Goal: Navigation & Orientation: Find specific page/section

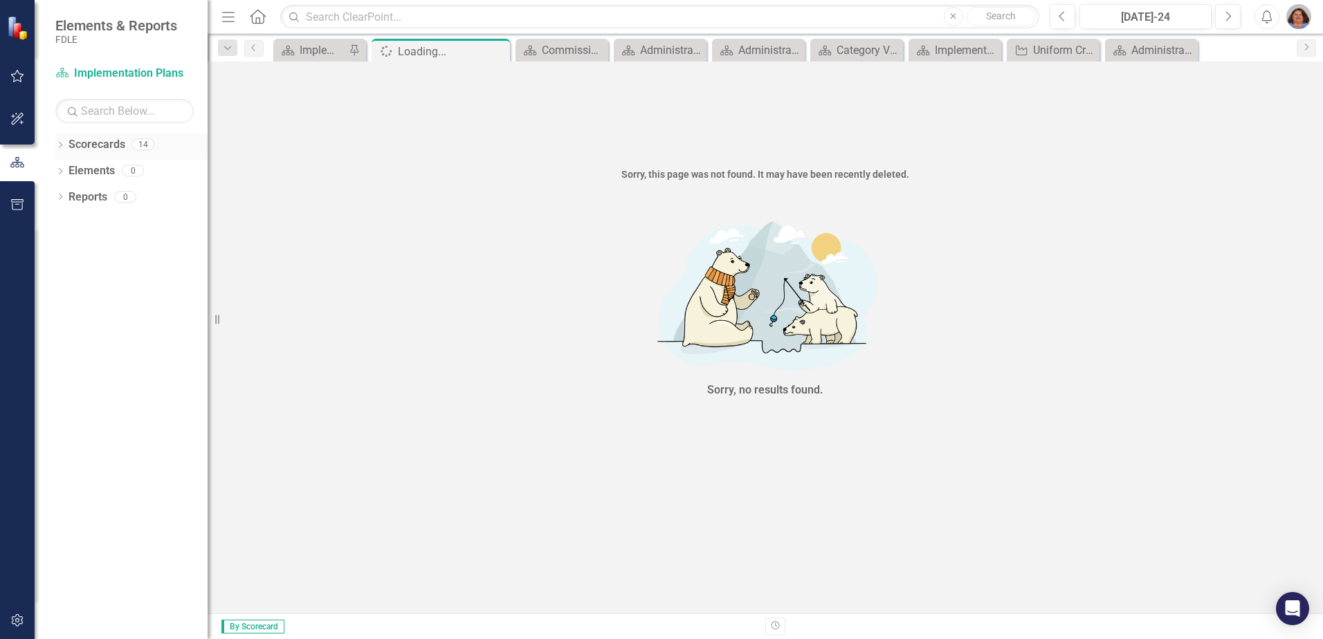
click at [62, 147] on icon "Dropdown" at bounding box center [60, 146] width 10 height 8
click at [68, 171] on icon "Dropdown" at bounding box center [67, 170] width 10 height 8
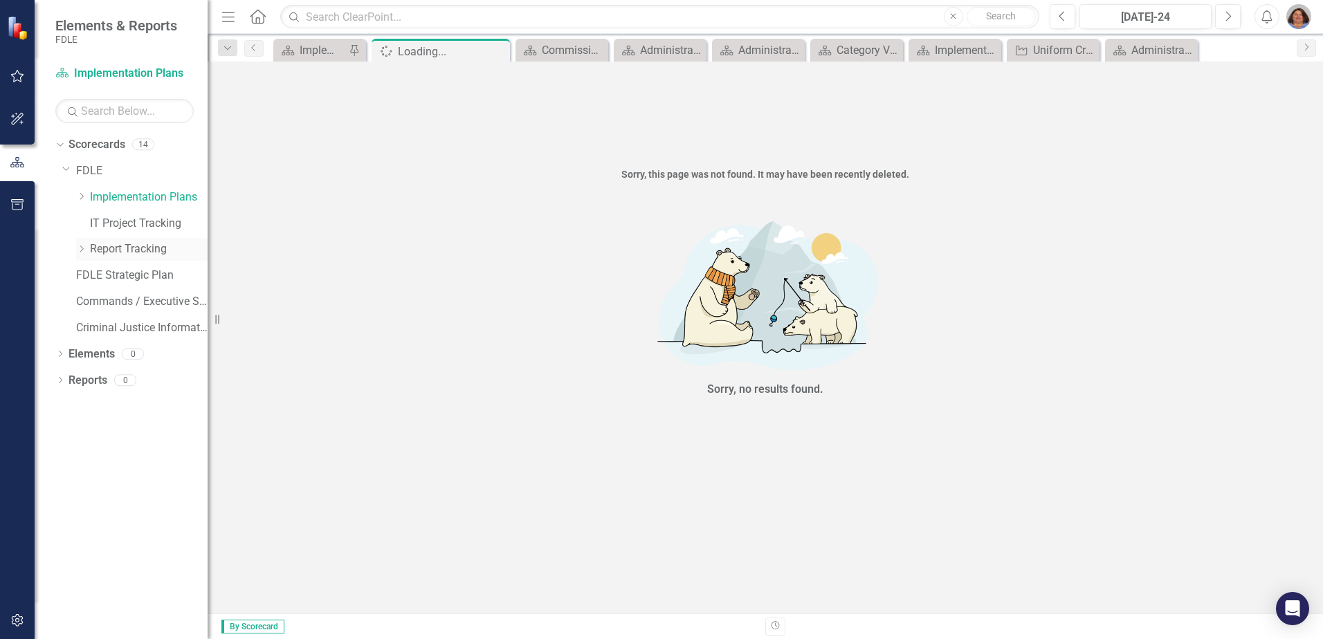
click at [85, 248] on icon "Dropdown" at bounding box center [81, 249] width 10 height 8
click at [180, 331] on link "Report Tracking 2025" at bounding box center [156, 328] width 104 height 16
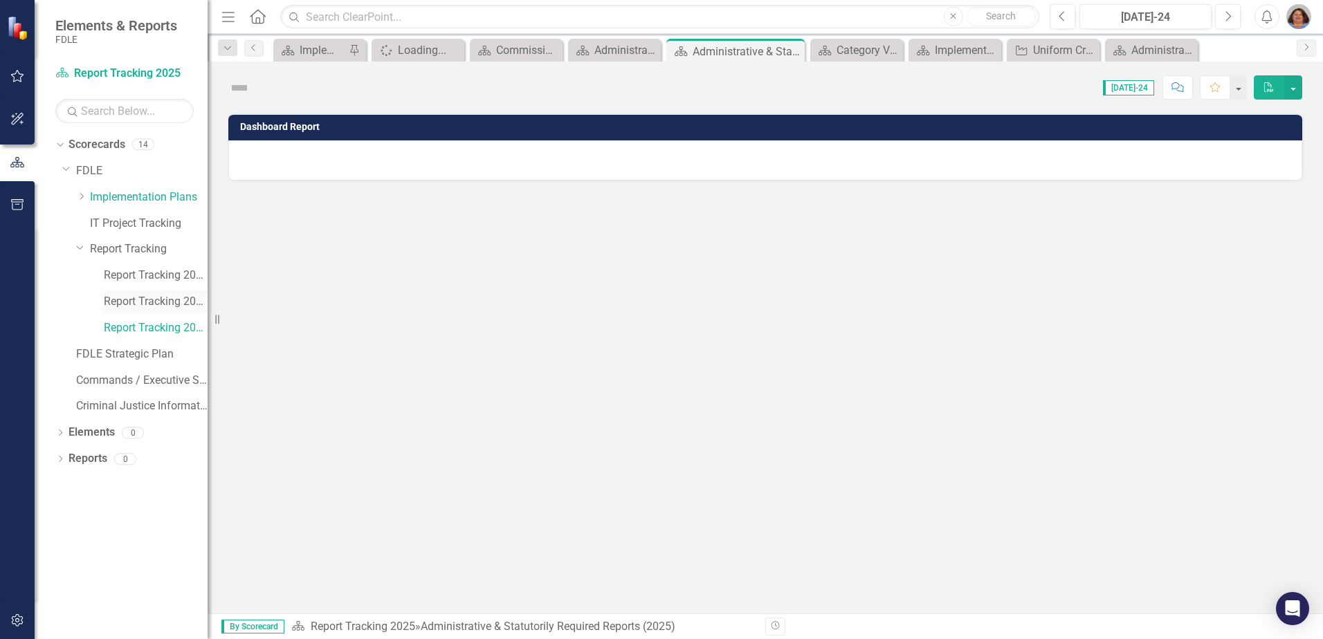
click at [174, 303] on link "Report Tracking 2024" at bounding box center [156, 302] width 104 height 16
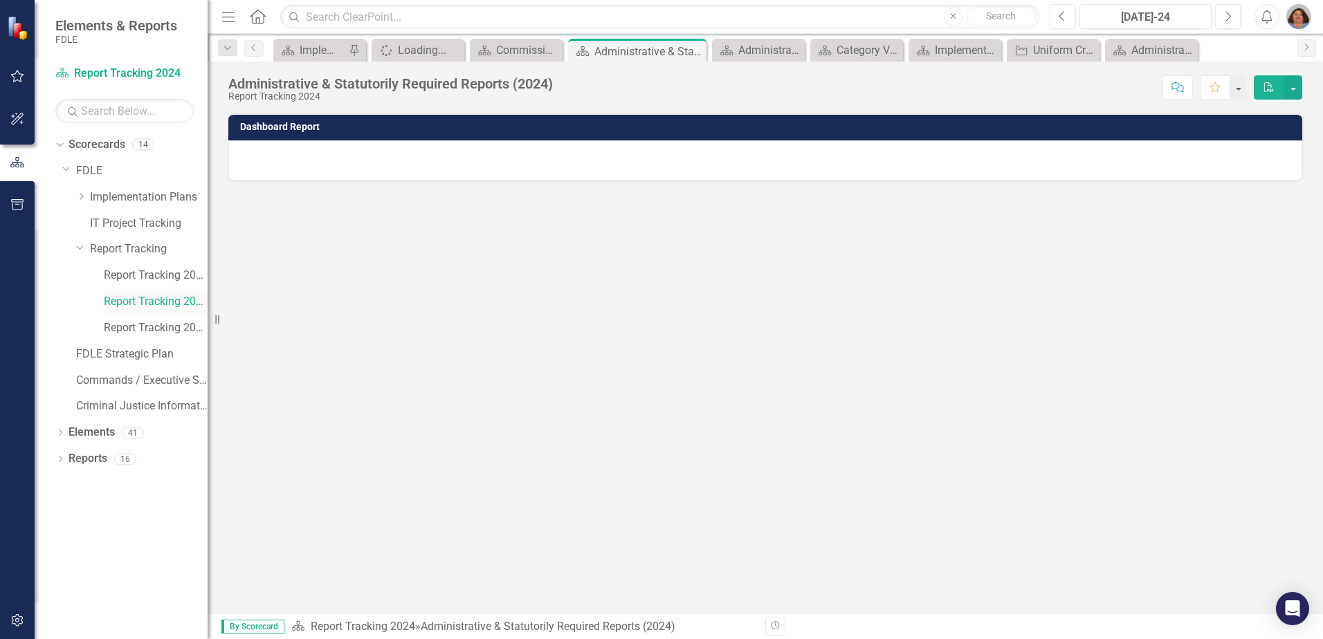
click at [181, 300] on link "Report Tracking 2024" at bounding box center [156, 302] width 104 height 16
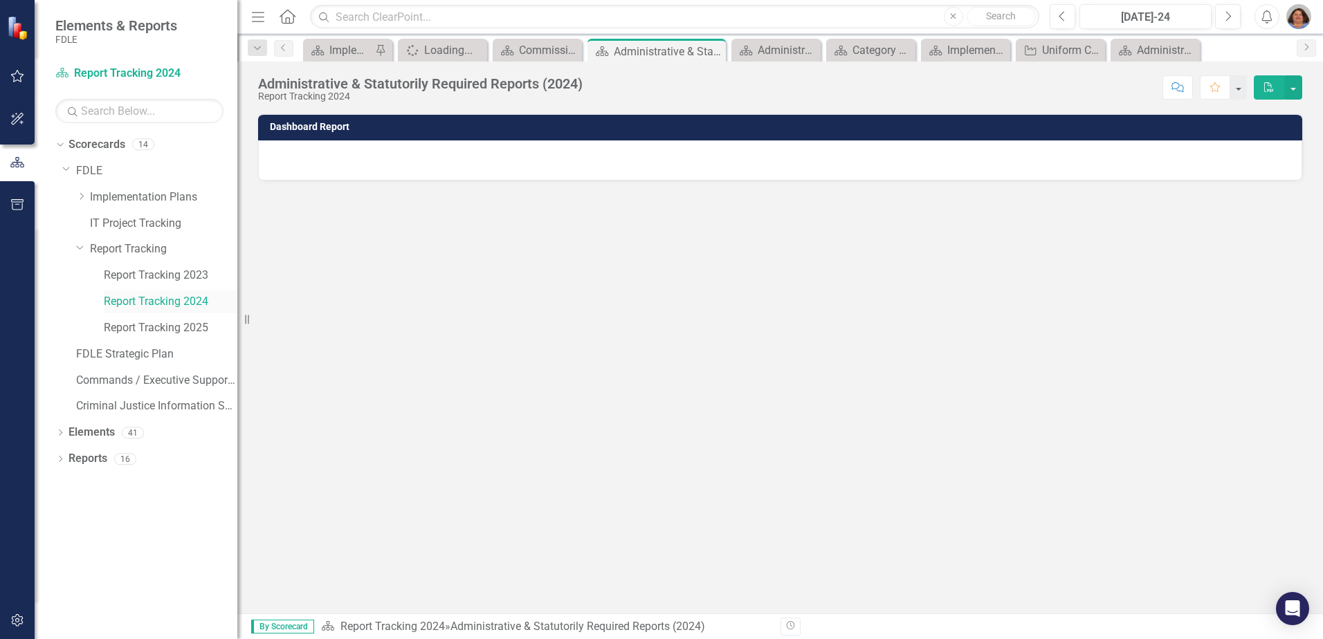
drag, startPoint x: 208, startPoint y: 287, endPoint x: 235, endPoint y: 301, distance: 30.3
click at [237, 301] on div "Resize" at bounding box center [242, 319] width 11 height 639
click at [721, 47] on div "Close" at bounding box center [714, 51] width 17 height 17
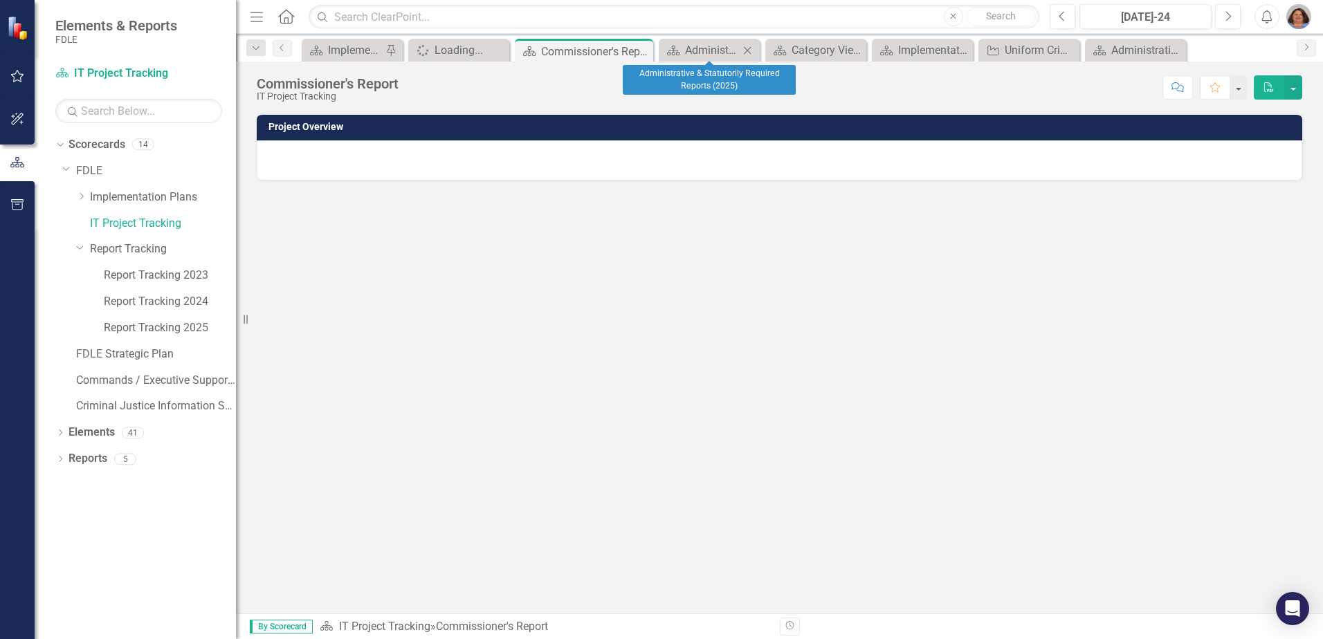
click at [752, 51] on icon "Close" at bounding box center [747, 50] width 14 height 11
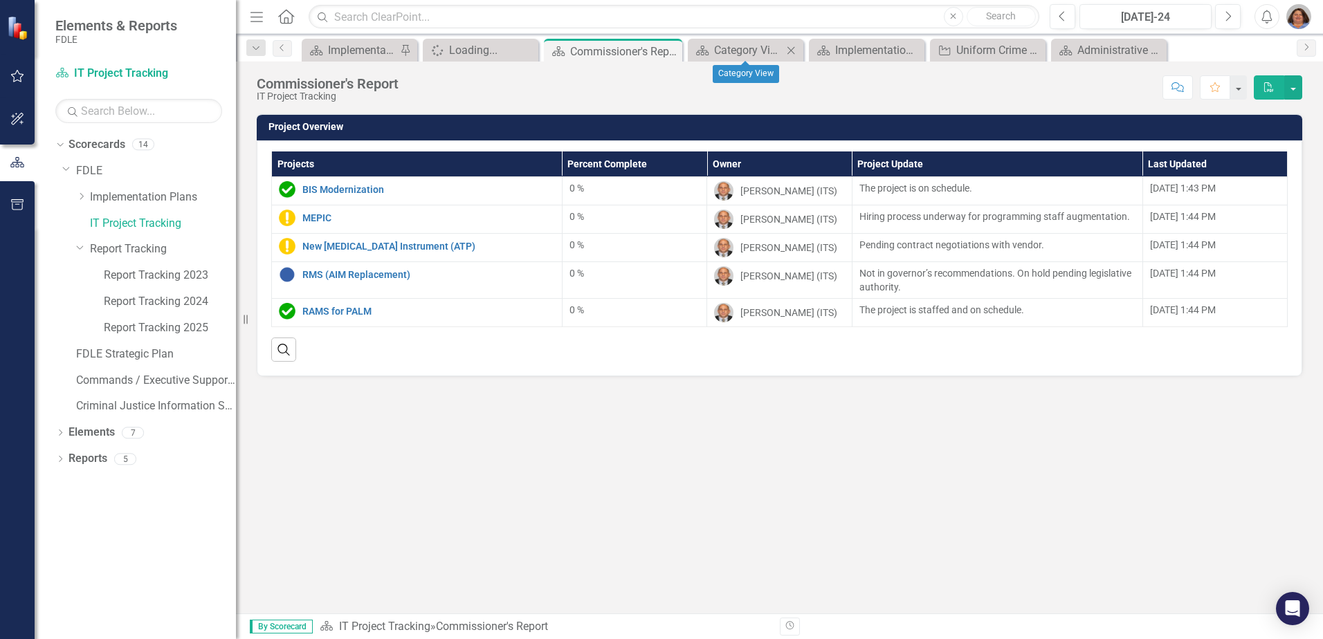
click at [793, 50] on icon "Close" at bounding box center [791, 50] width 14 height 11
click at [847, 48] on icon at bounding box center [849, 50] width 8 height 8
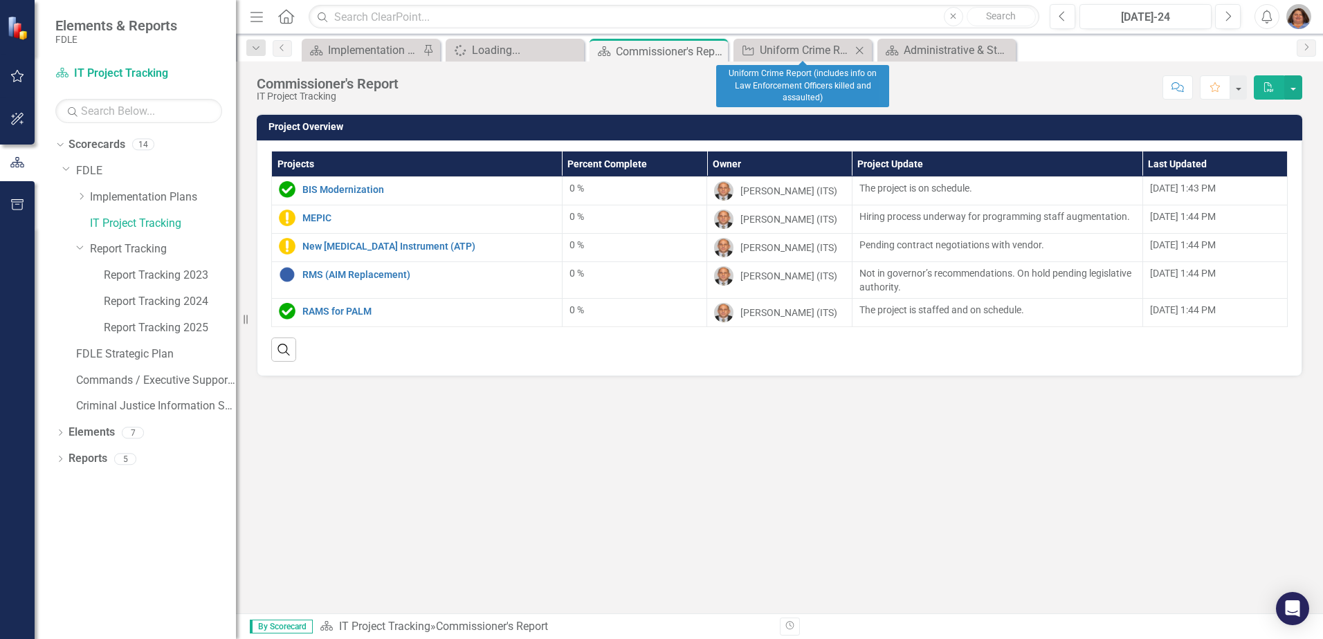
click at [860, 50] on icon at bounding box center [860, 50] width 8 height 8
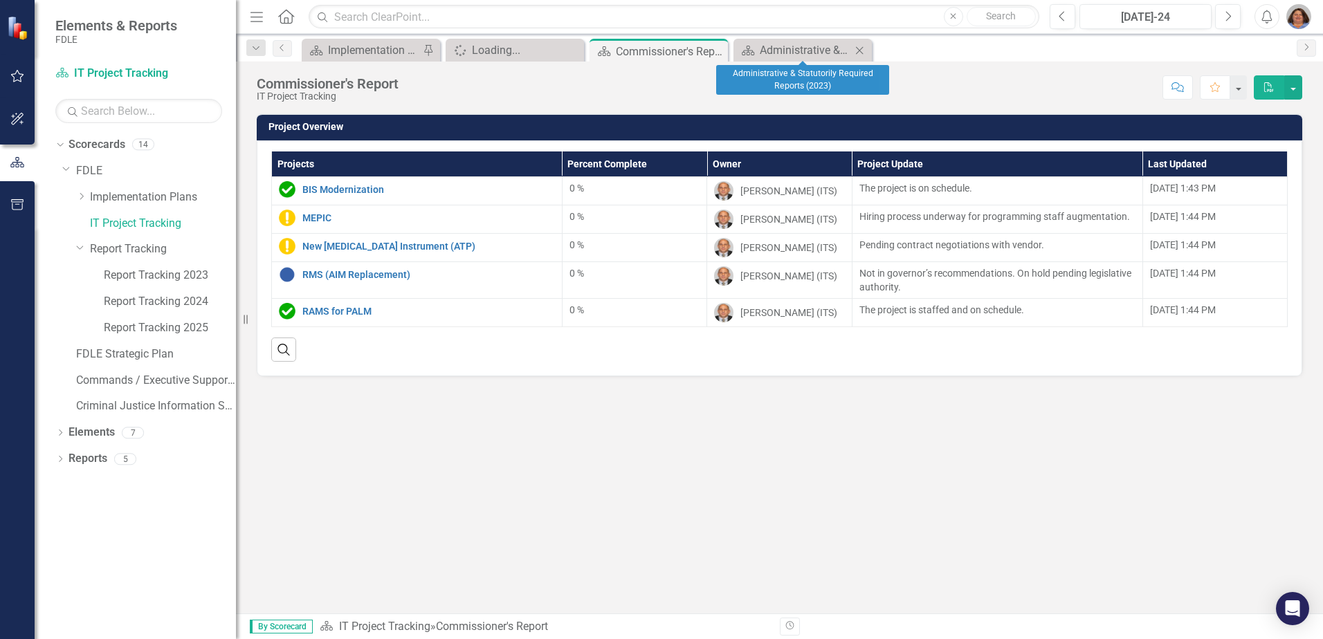
click at [858, 48] on icon "Close" at bounding box center [859, 50] width 14 height 11
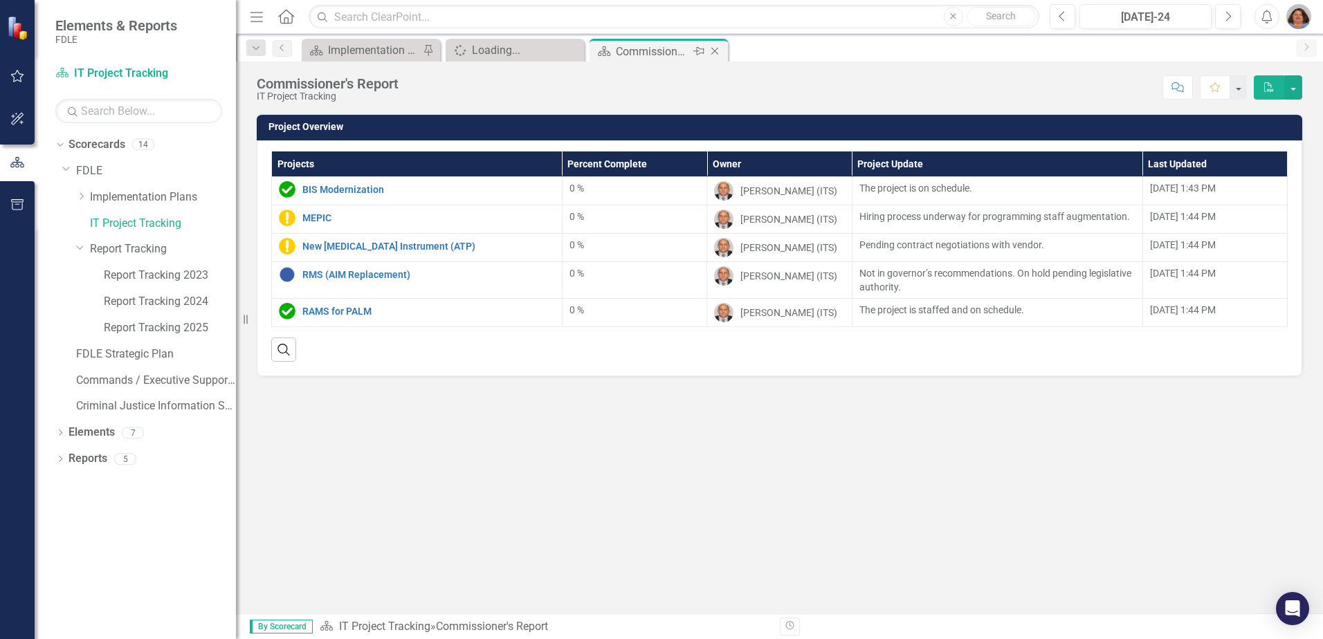
click at [719, 52] on icon "Close" at bounding box center [715, 51] width 14 height 11
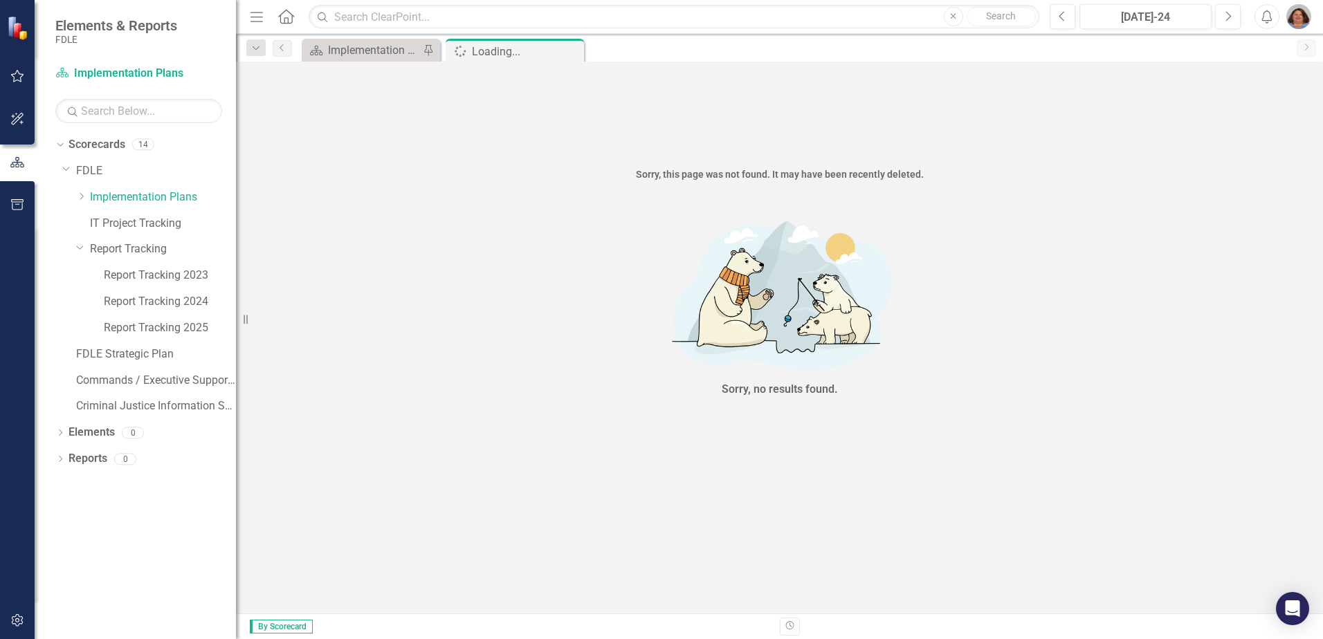
drag, startPoint x: 572, startPoint y: 54, endPoint x: 465, endPoint y: 35, distance: 108.8
click at [0, 0] on icon "Close" at bounding box center [0, 0] width 0 height 0
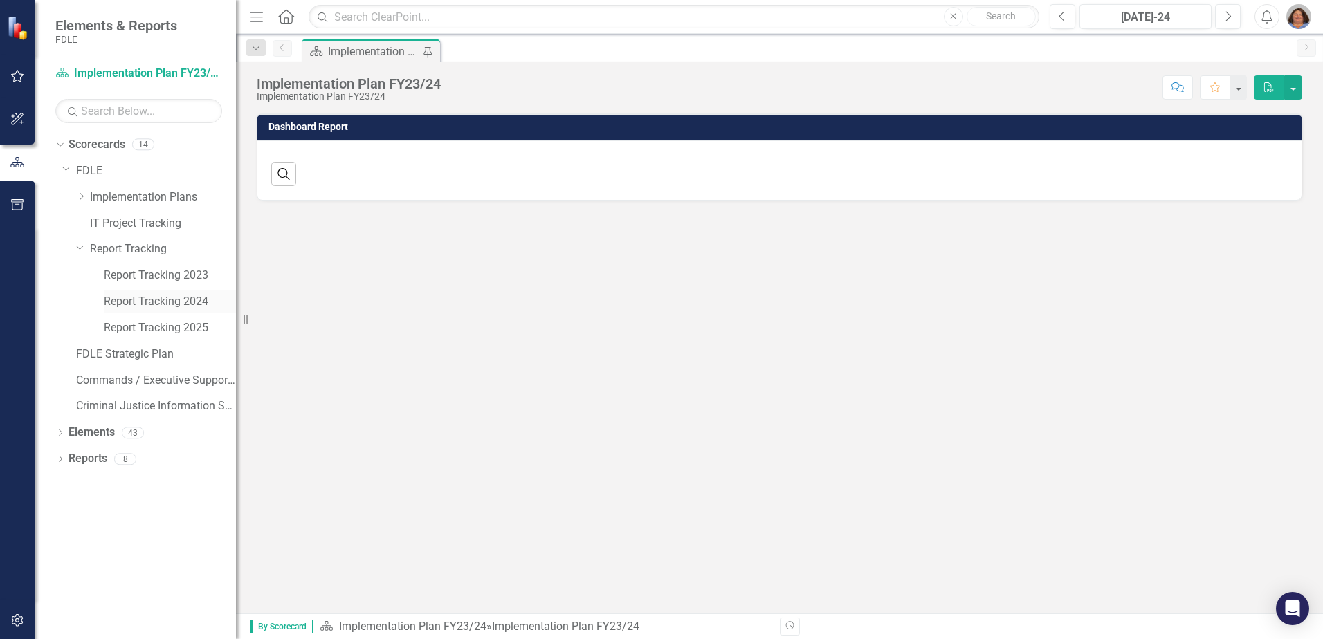
click at [163, 298] on link "Report Tracking 2024" at bounding box center [170, 302] width 132 height 16
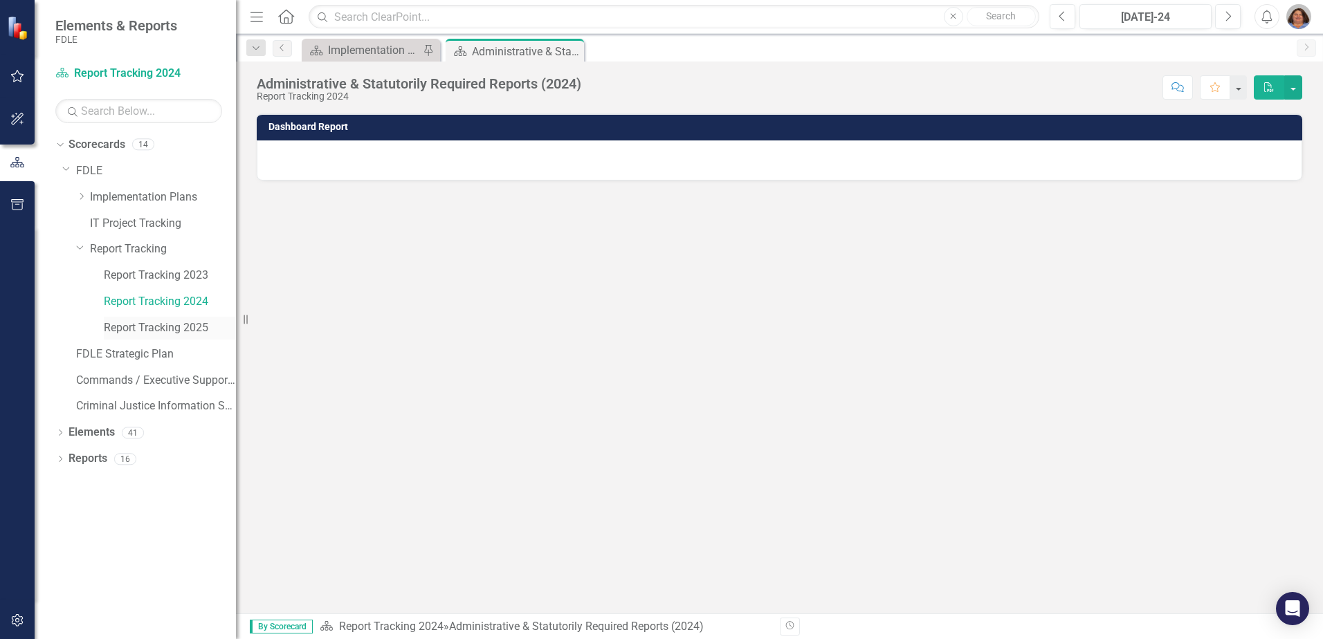
click at [165, 331] on link "Report Tracking 2025" at bounding box center [170, 328] width 132 height 16
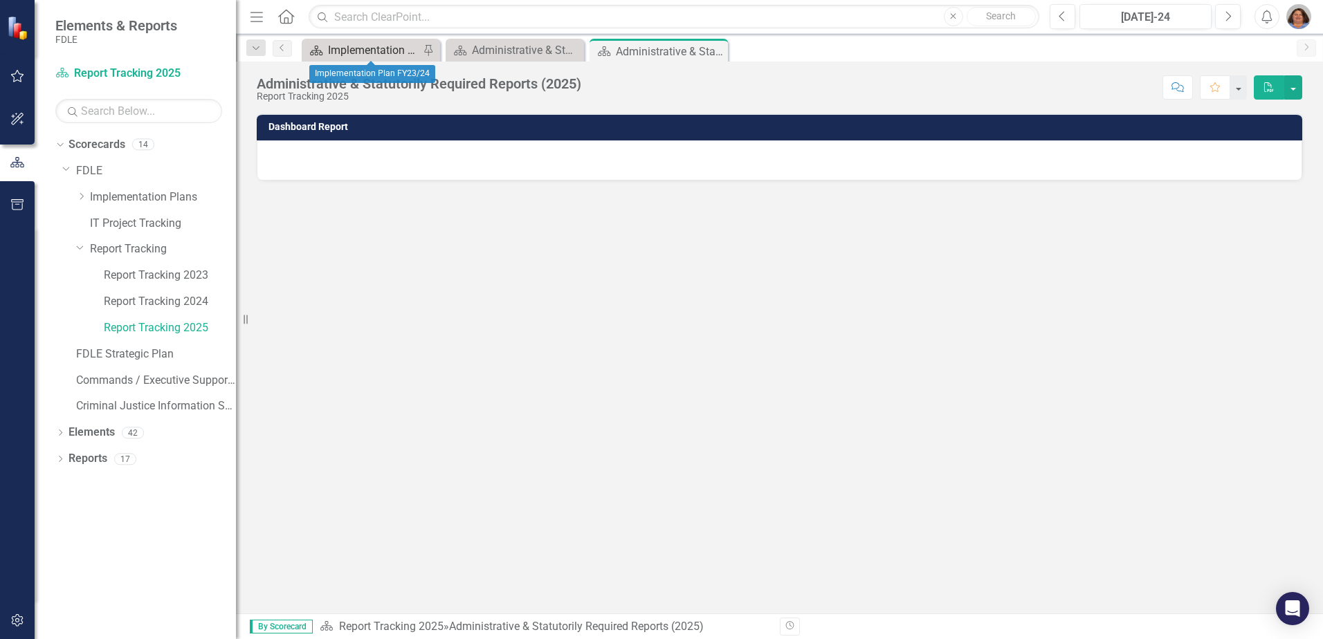
click at [412, 54] on div "Implementation Plan FY23/24" at bounding box center [373, 50] width 91 height 17
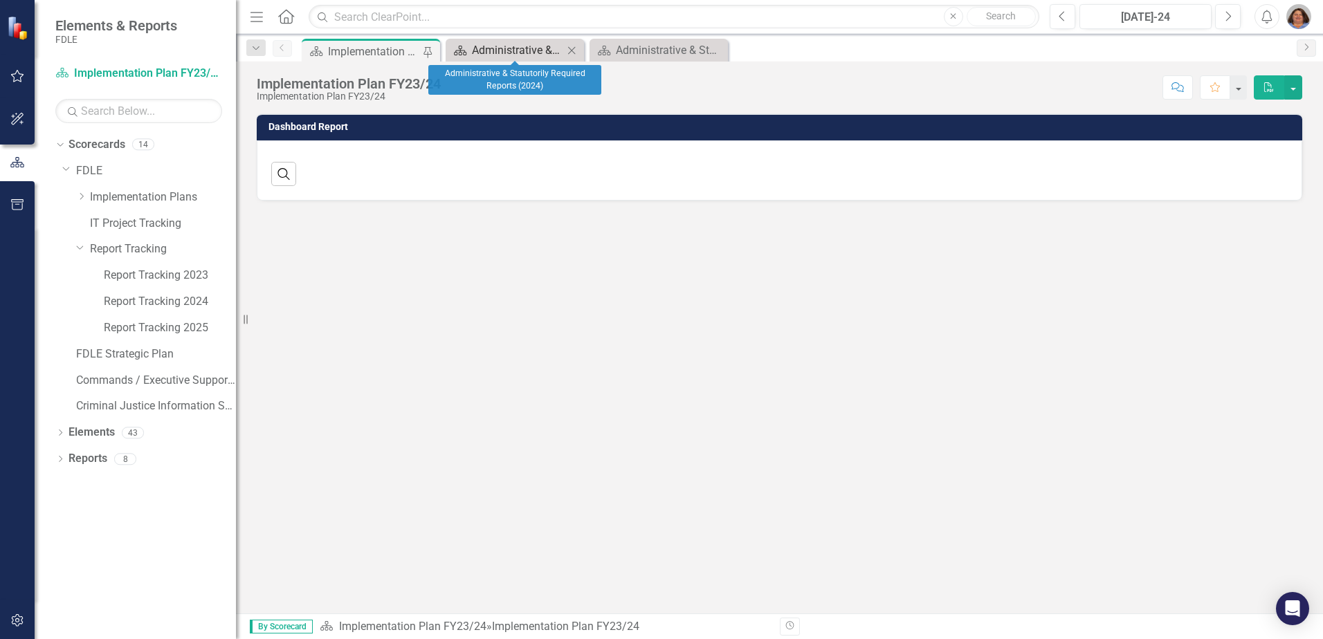
click at [534, 51] on div "Administrative & Statutorily Required Reports (2024)" at bounding box center [517, 50] width 91 height 17
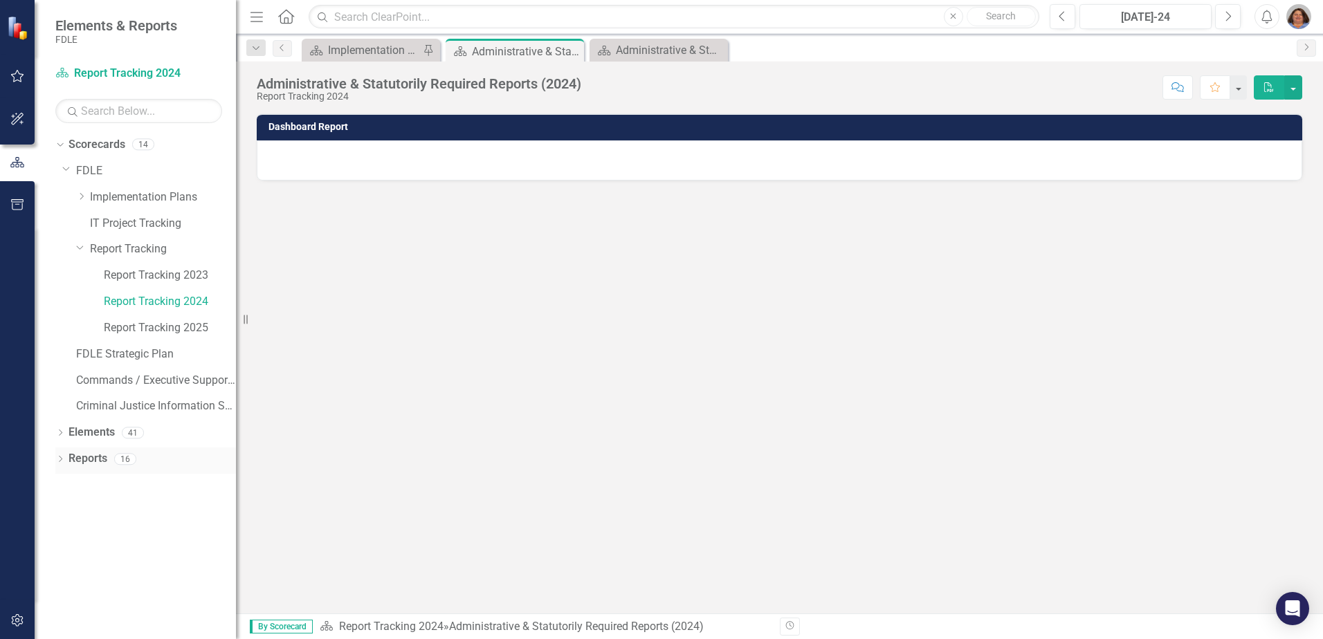
click at [57, 458] on icon "Dropdown" at bounding box center [60, 461] width 10 height 8
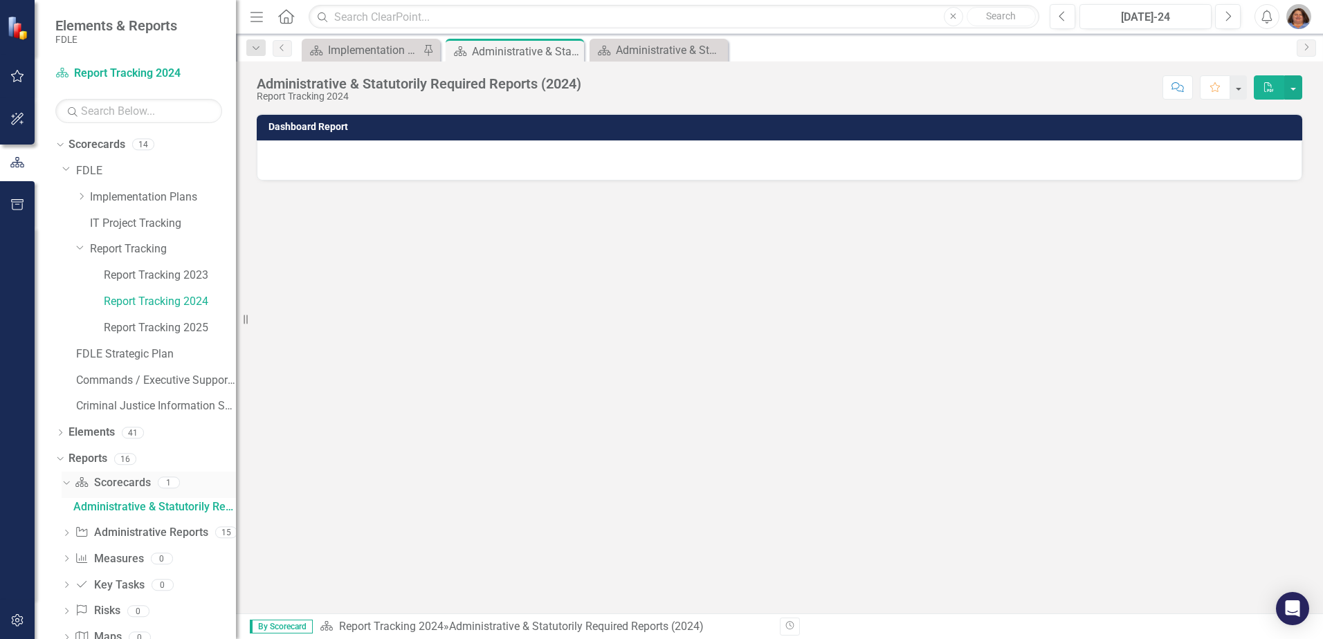
scroll to position [34, 0]
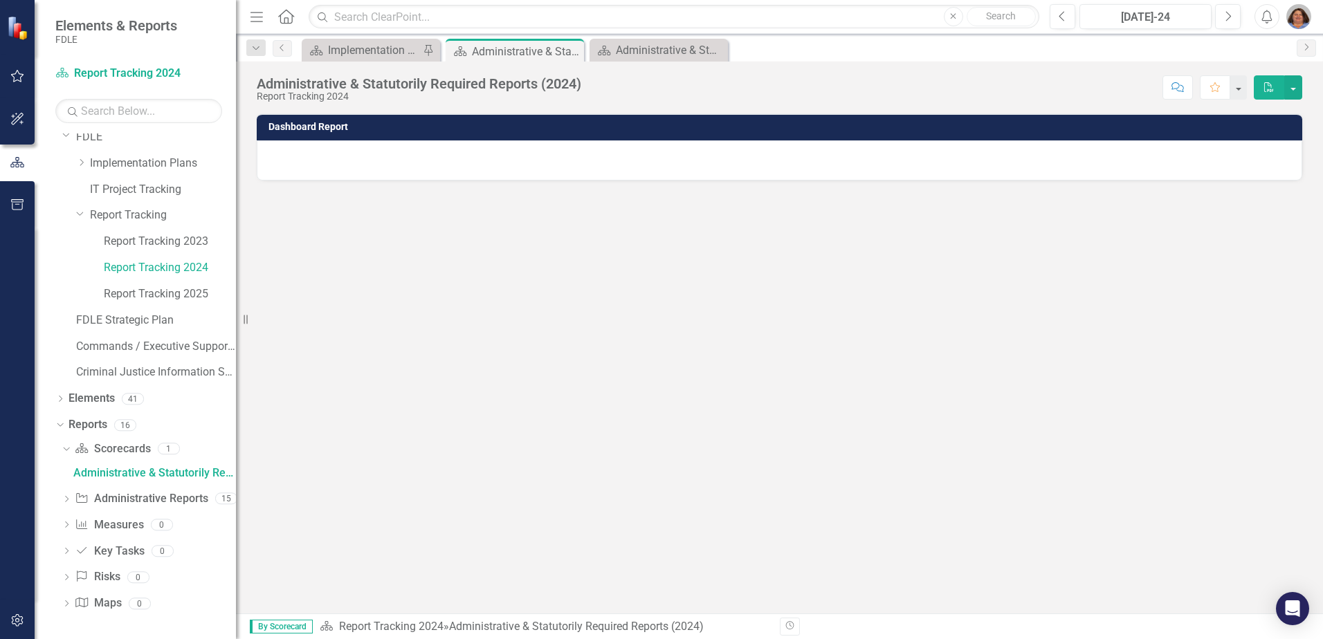
click at [64, 497] on icon "Dropdown" at bounding box center [67, 501] width 10 height 8
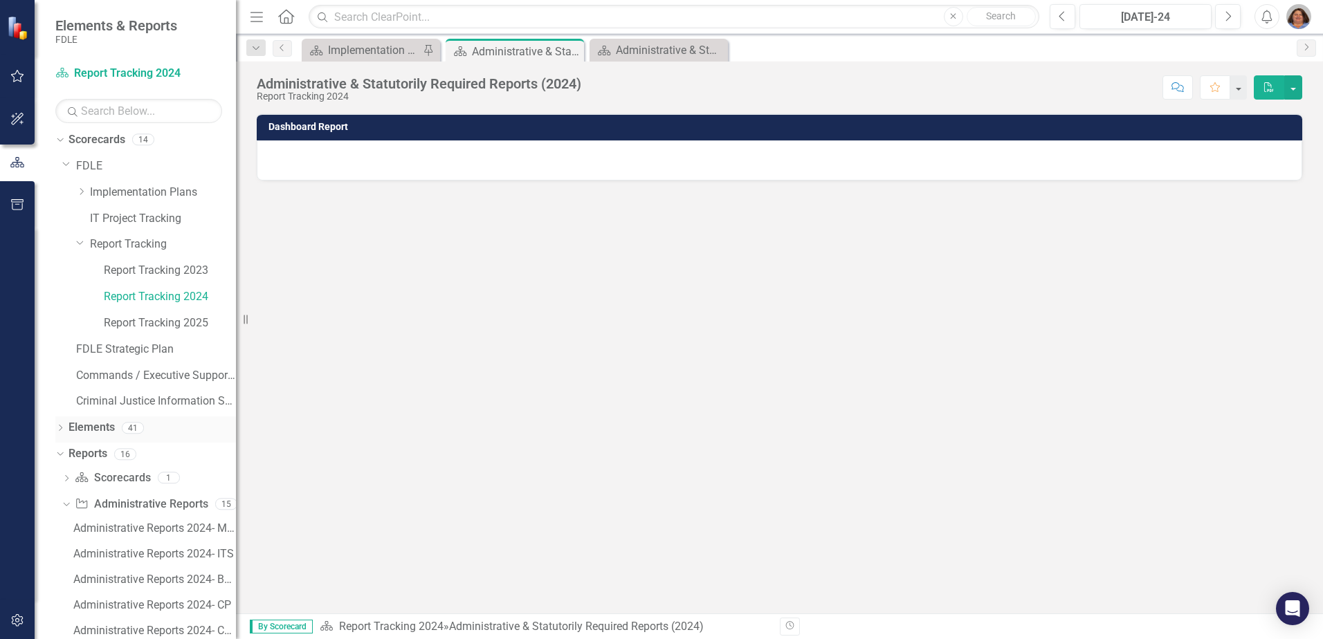
scroll to position [0, 0]
click at [143, 320] on link "Report Tracking 2025" at bounding box center [170, 328] width 132 height 16
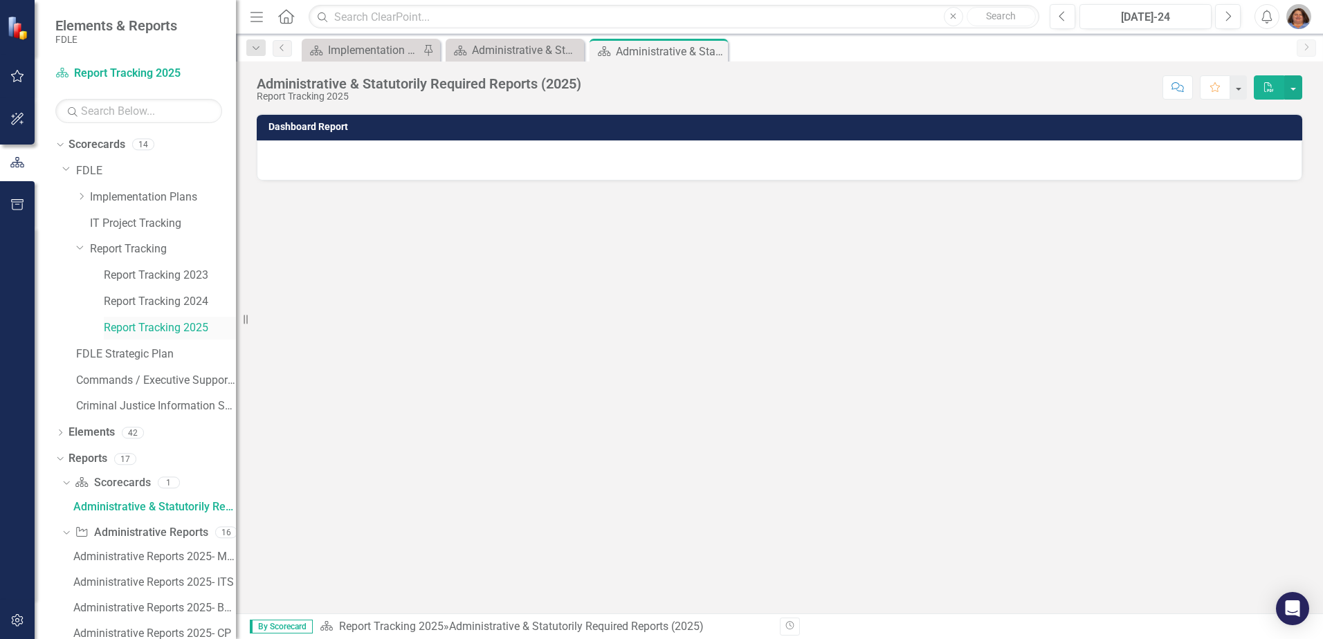
click at [142, 324] on link "Report Tracking 2025" at bounding box center [170, 328] width 132 height 16
click at [59, 432] on icon "Dropdown" at bounding box center [60, 434] width 10 height 8
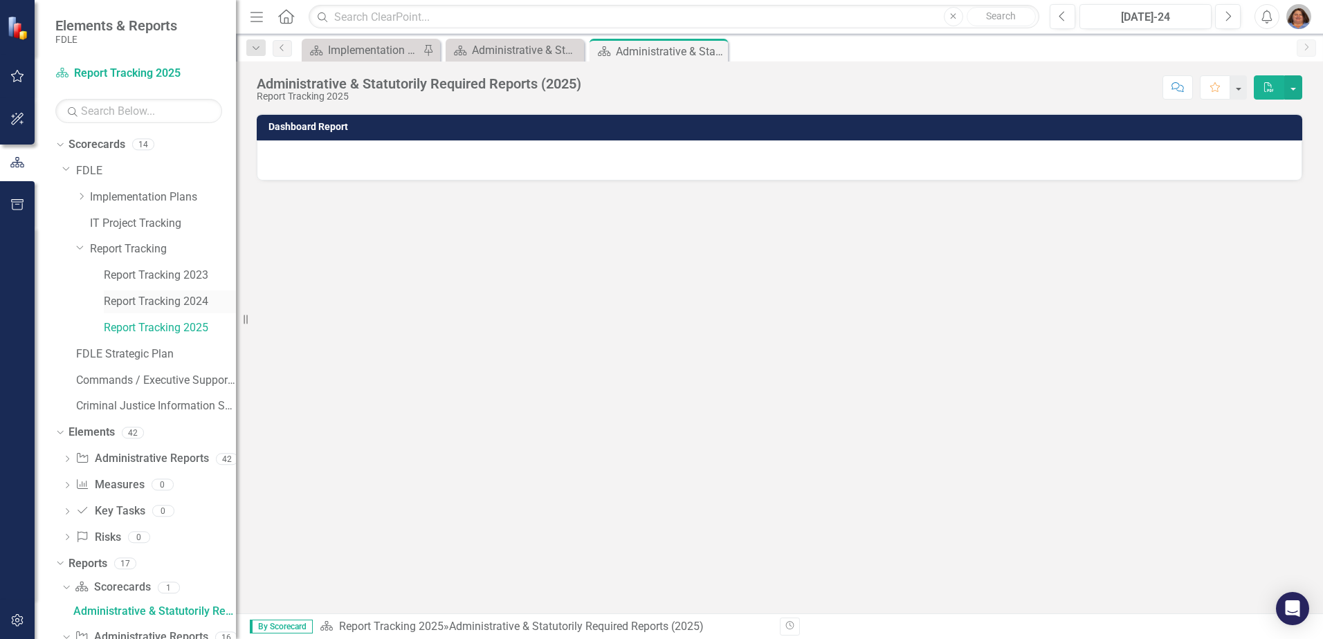
click at [150, 300] on link "Report Tracking 2024" at bounding box center [170, 302] width 132 height 16
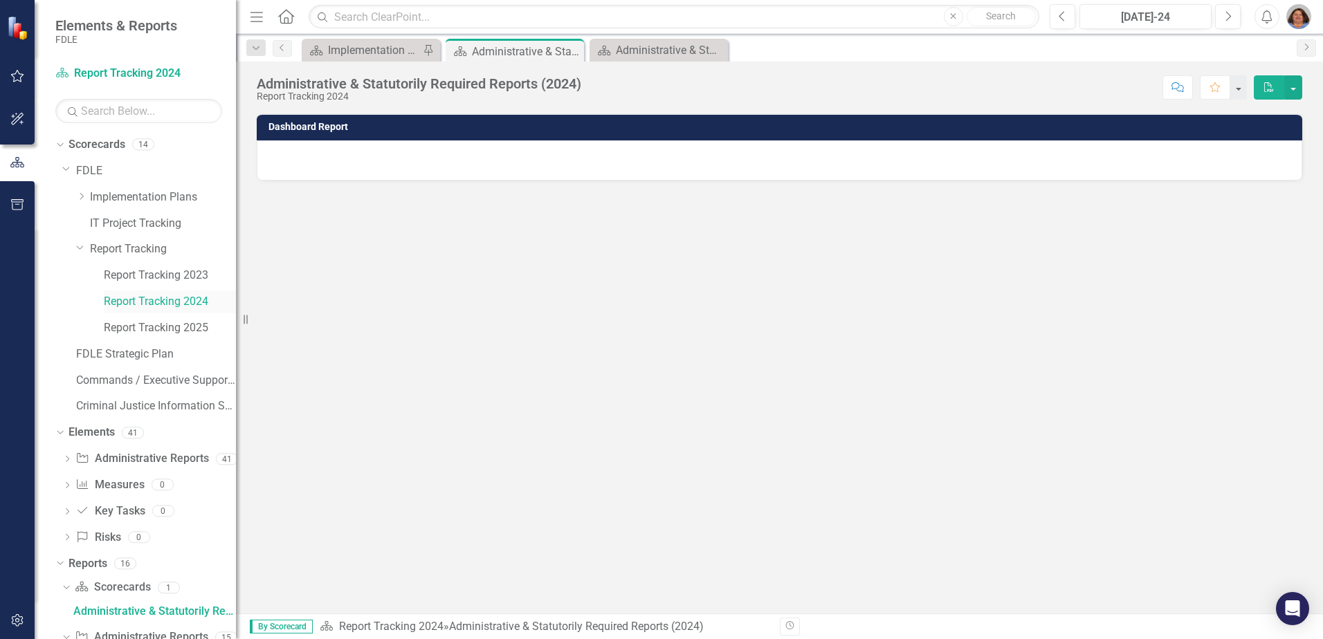
click at [150, 302] on link "Report Tracking 2024" at bounding box center [170, 302] width 132 height 16
click at [0, 0] on icon "Close" at bounding box center [0, 0] width 0 height 0
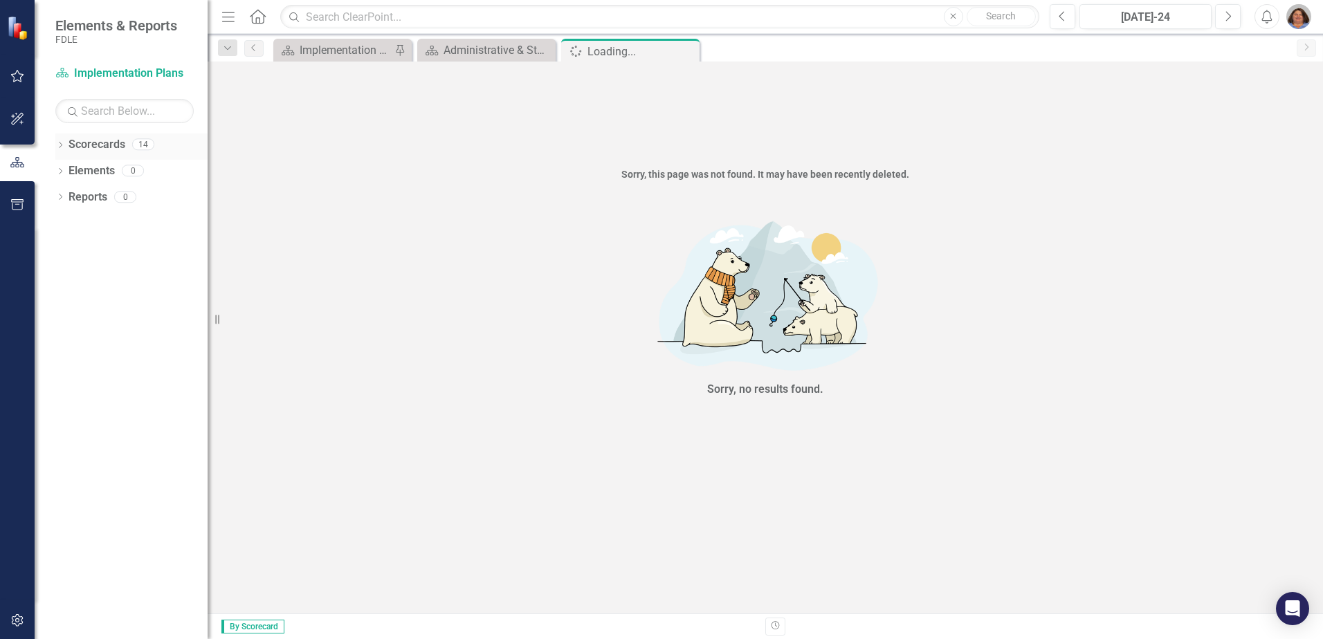
click at [60, 146] on icon "Dropdown" at bounding box center [60, 146] width 10 height 8
click at [67, 171] on icon "Dropdown" at bounding box center [67, 170] width 10 height 8
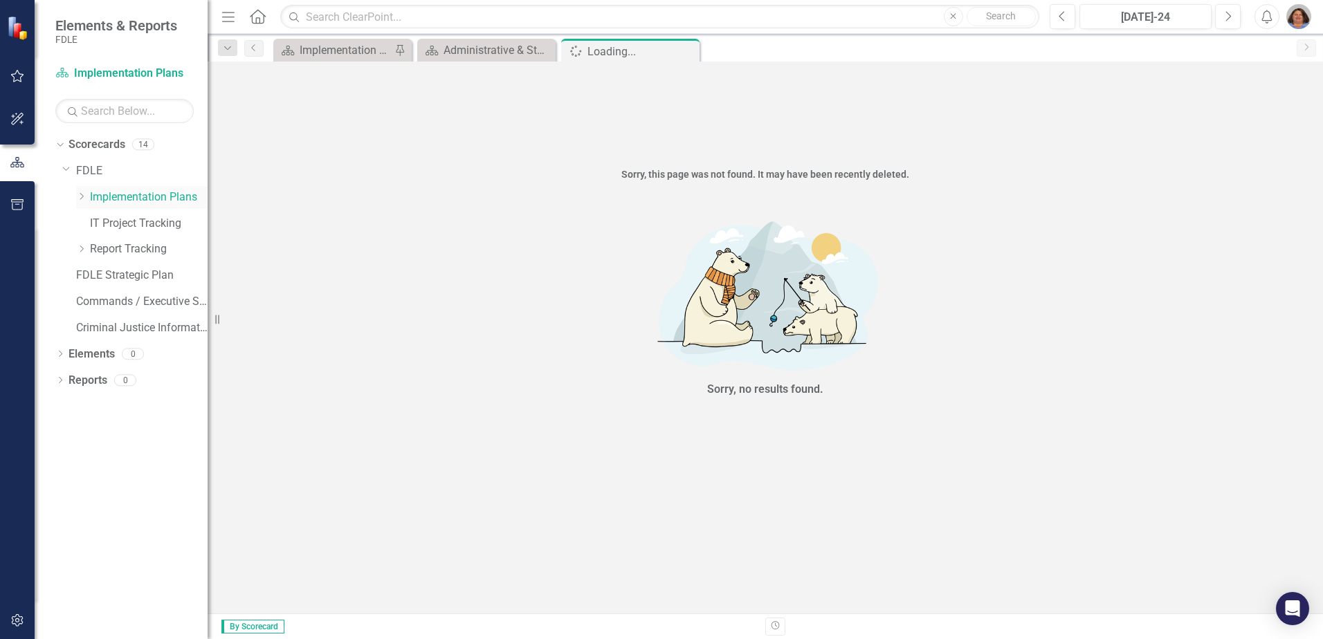
click at [85, 198] on icon "Dropdown" at bounding box center [81, 196] width 10 height 8
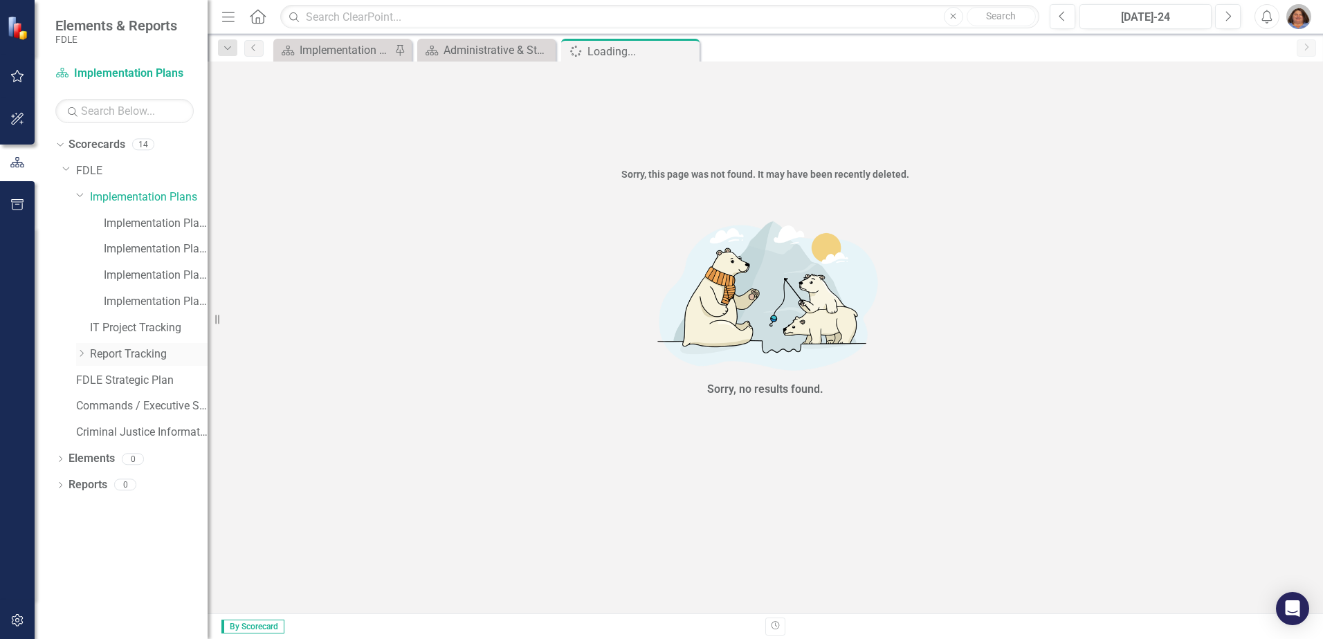
click at [82, 352] on icon "Dropdown" at bounding box center [81, 353] width 10 height 8
click at [178, 377] on link "Report Tracking 2023" at bounding box center [156, 381] width 104 height 16
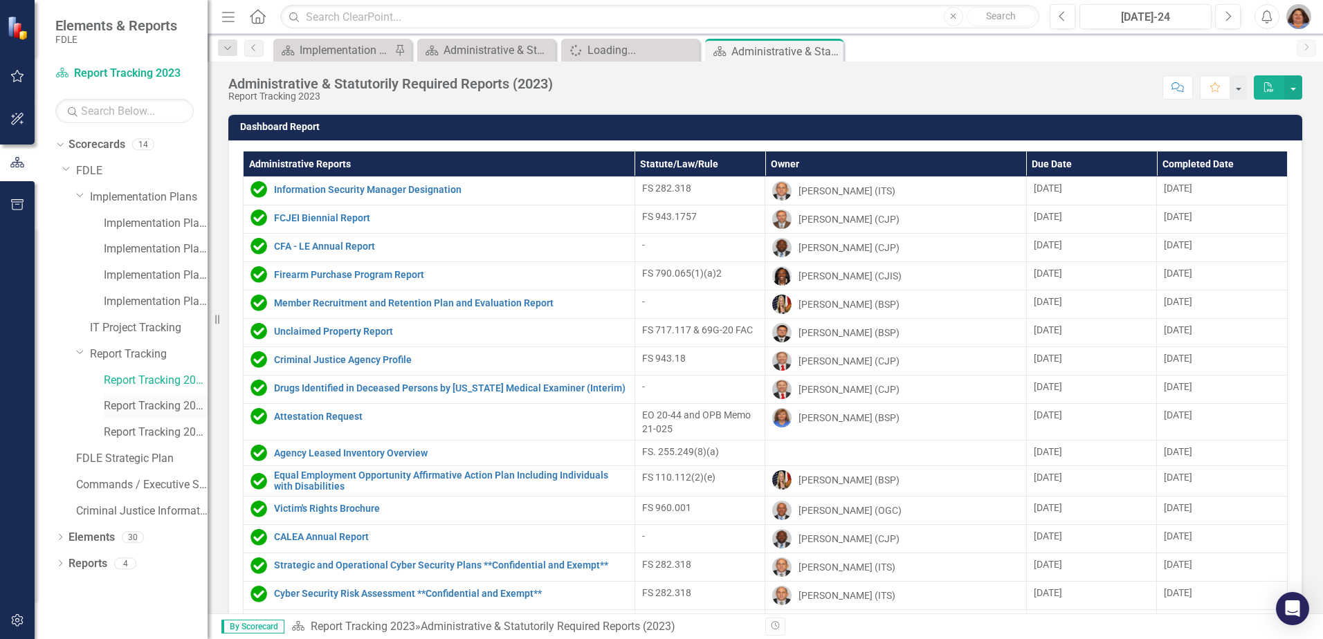
click at [149, 405] on link "Report Tracking 2024" at bounding box center [156, 406] width 104 height 16
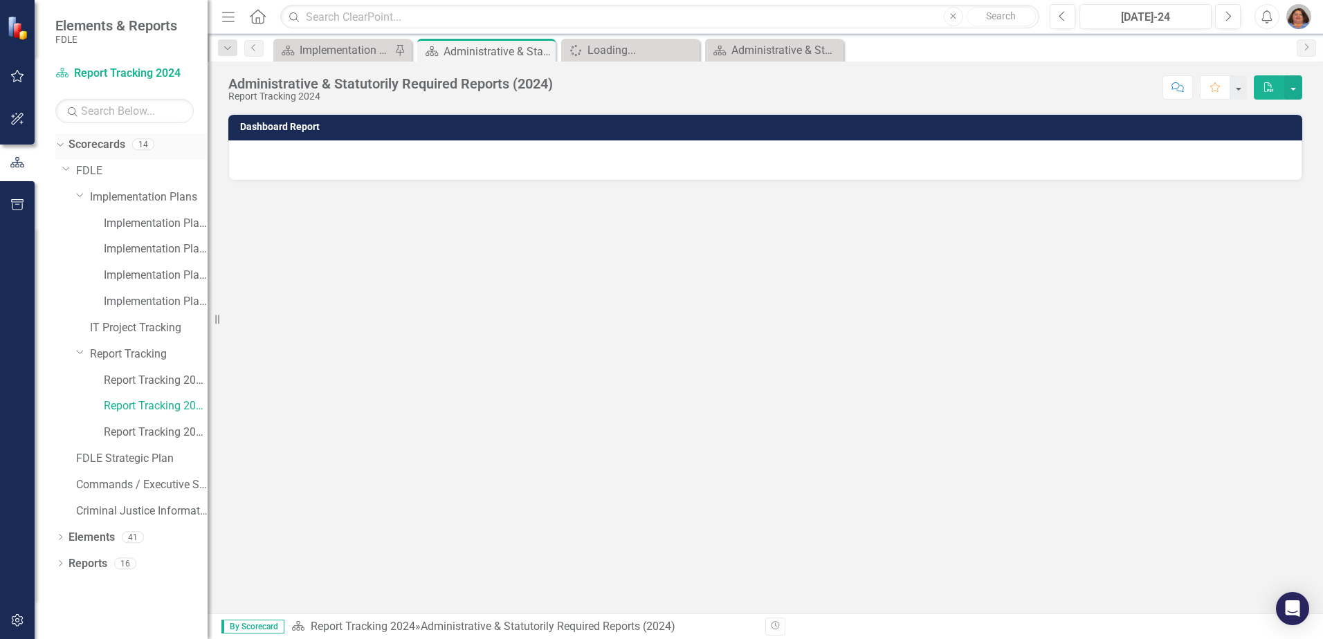
click at [60, 143] on icon "Dropdown" at bounding box center [59, 144] width 8 height 10
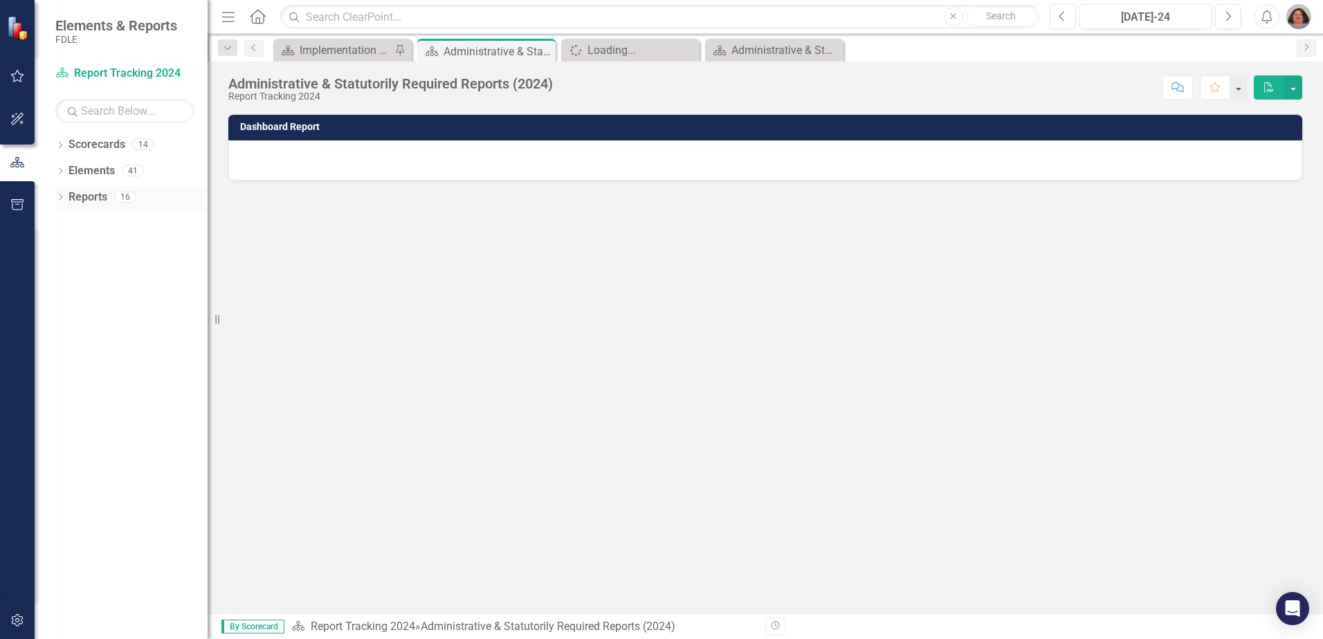
click at [64, 201] on icon "Dropdown" at bounding box center [60, 198] width 10 height 8
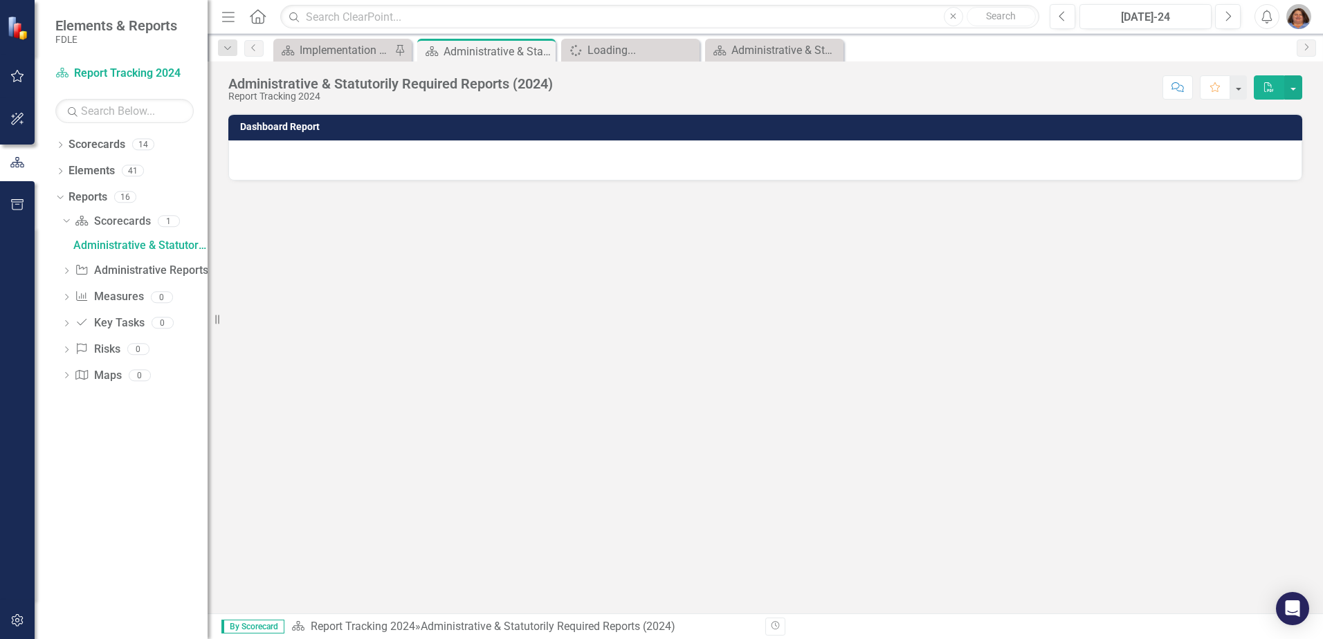
click at [70, 272] on icon "Dropdown" at bounding box center [67, 272] width 10 height 8
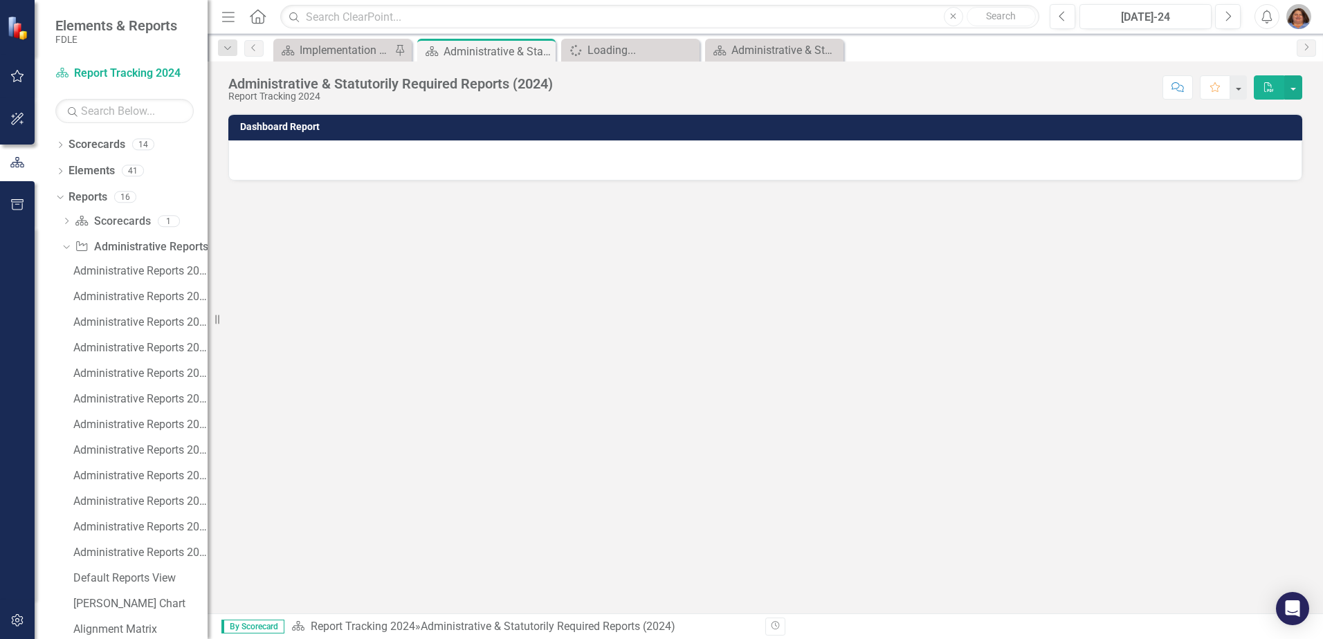
click at [15, 32] on img at bounding box center [19, 28] width 24 height 24
click at [17, 81] on icon "button" at bounding box center [17, 76] width 13 height 12
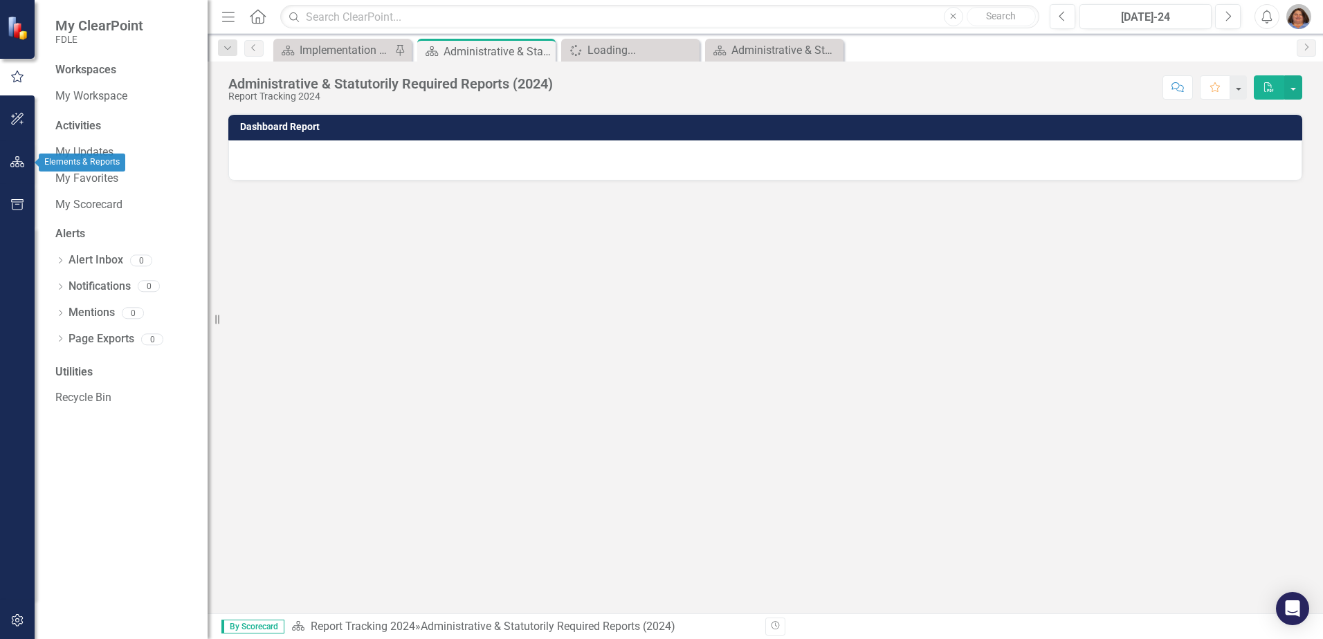
click at [19, 169] on button "button" at bounding box center [17, 162] width 31 height 29
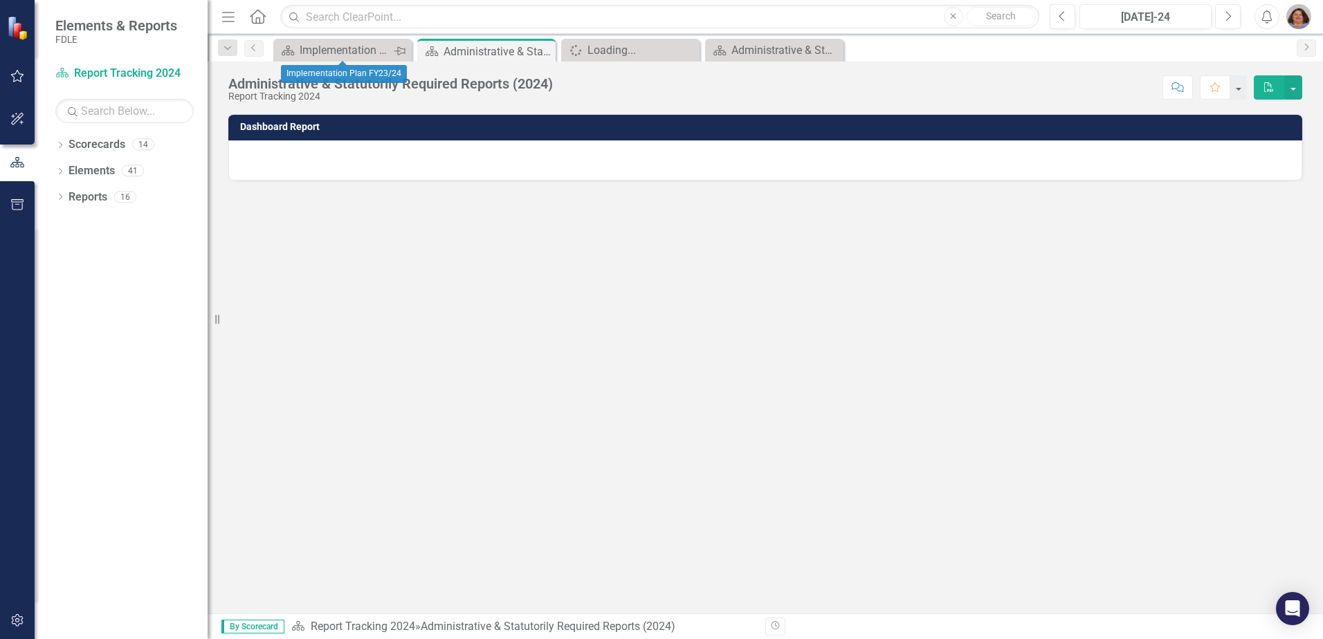
click at [400, 46] on icon "Pin" at bounding box center [399, 51] width 11 height 14
click at [403, 50] on icon "Close" at bounding box center [399, 50] width 14 height 11
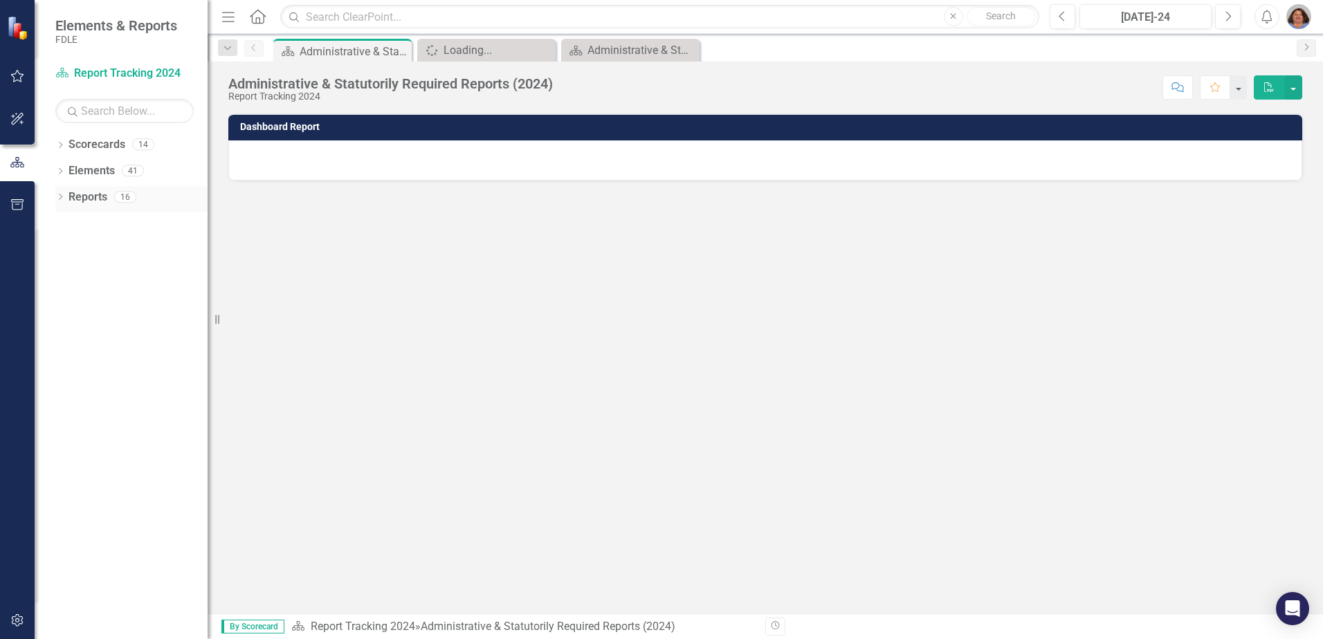
click at [60, 194] on icon "Dropdown" at bounding box center [60, 198] width 10 height 8
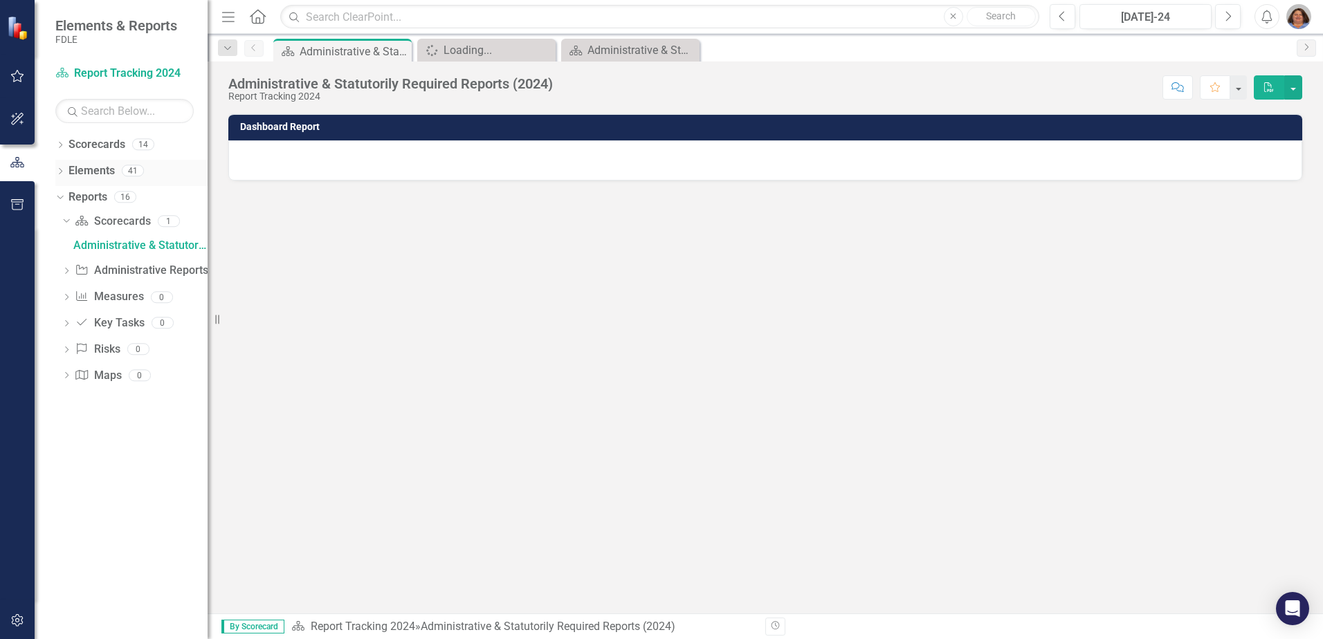
click at [63, 167] on div "Dropdown" at bounding box center [60, 173] width 10 height 12
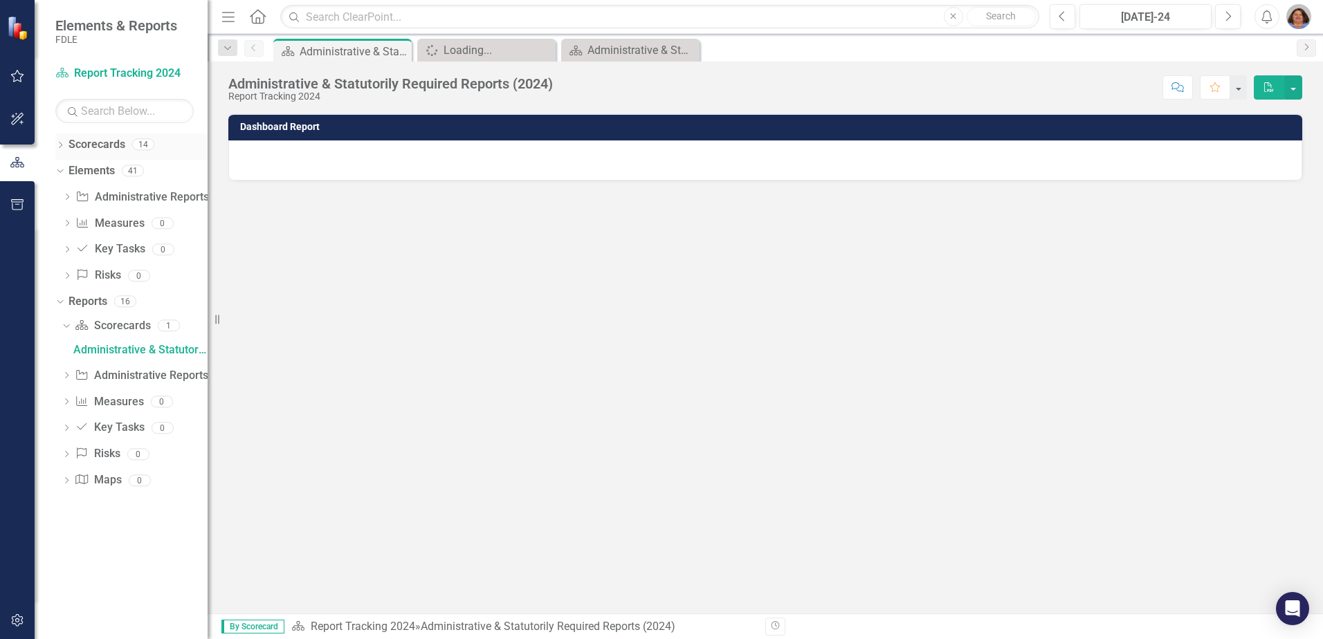
click at [66, 147] on div "Dropdown Scorecards 14" at bounding box center [131, 146] width 152 height 26
click at [62, 144] on icon at bounding box center [60, 145] width 3 height 6
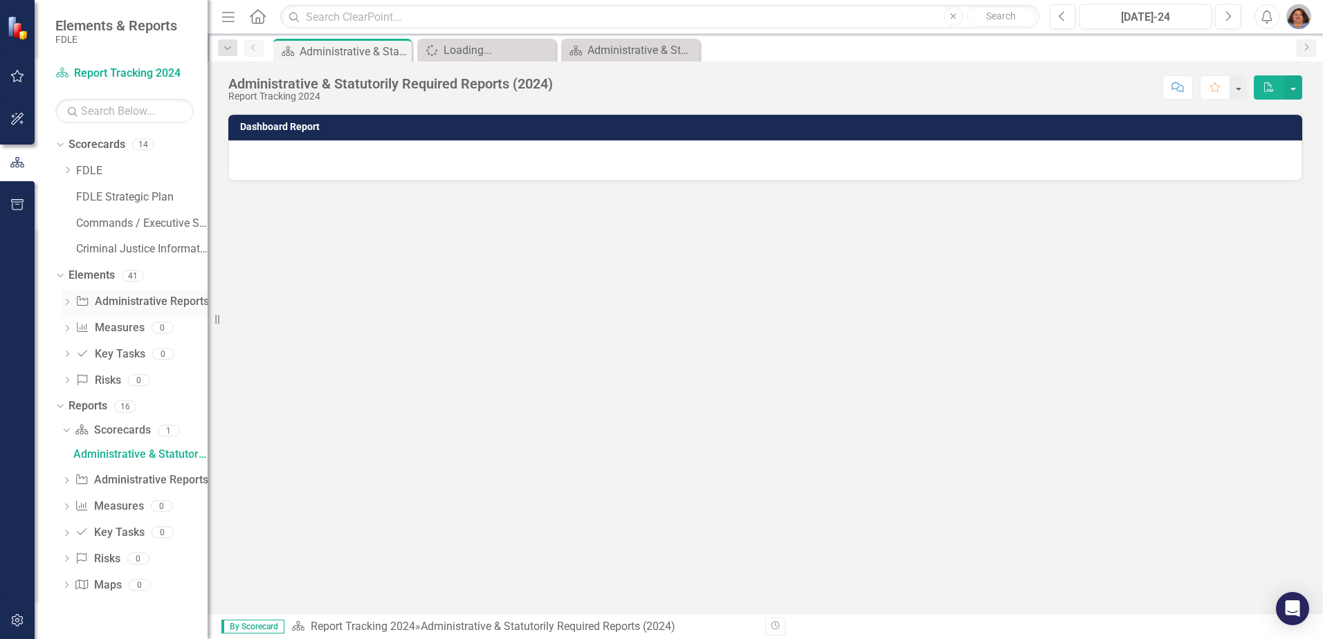
click at [67, 298] on div "Dropdown" at bounding box center [67, 303] width 10 height 12
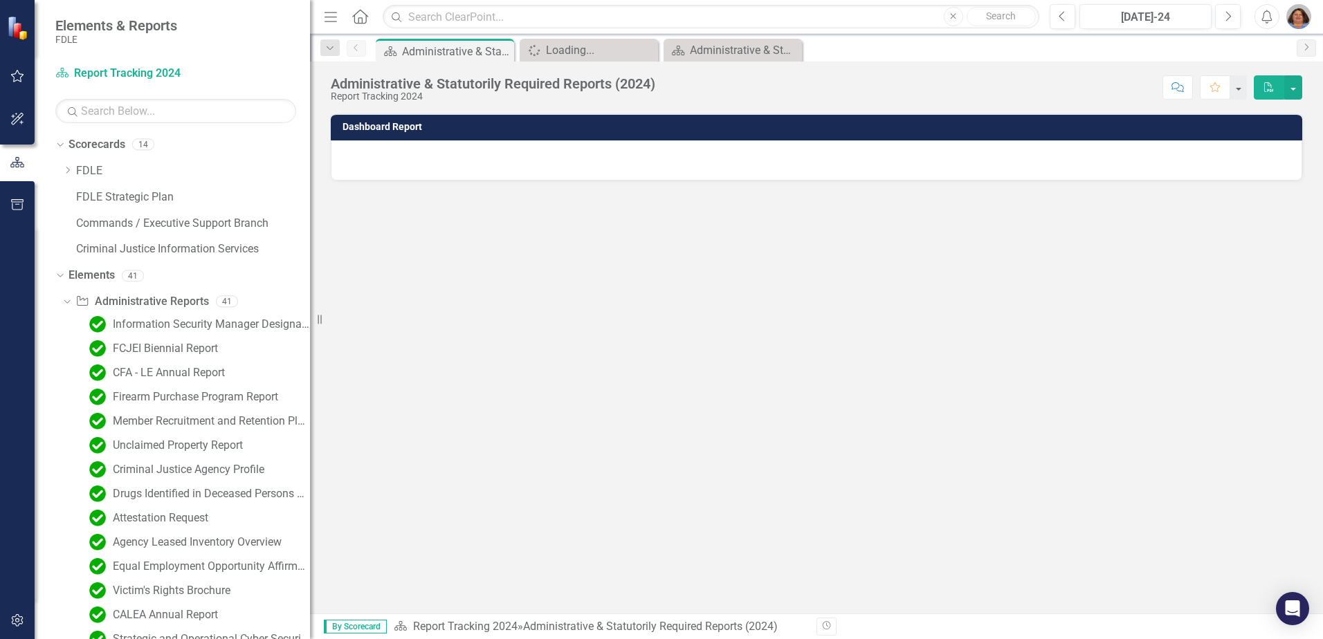
drag, startPoint x: 212, startPoint y: 346, endPoint x: 317, endPoint y: 327, distance: 106.8
click at [317, 327] on div "Resize" at bounding box center [315, 319] width 11 height 639
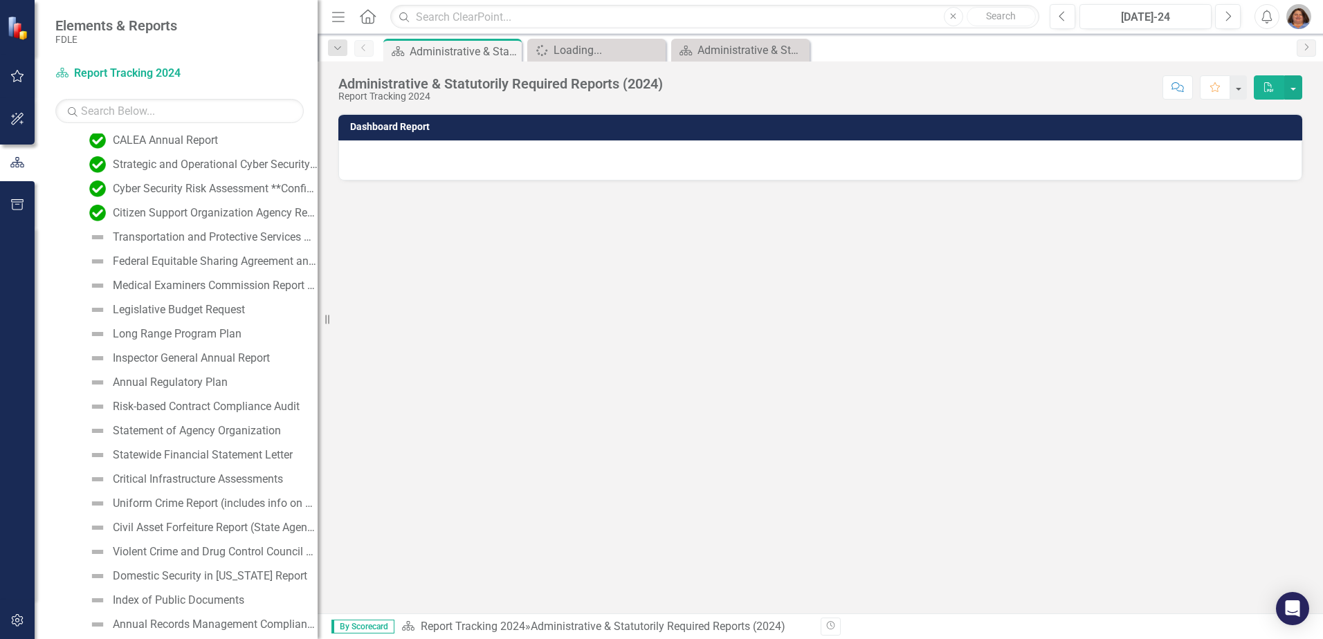
scroll to position [484, 0]
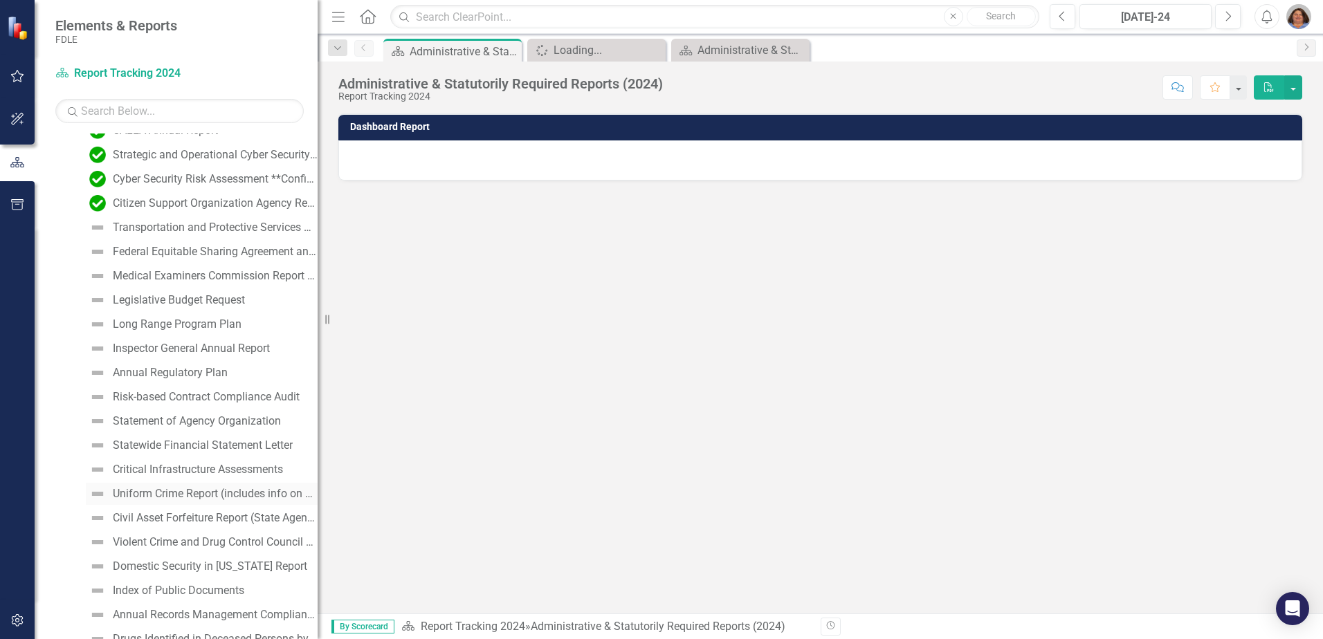
click at [221, 486] on link "Uniform Crime Report (includes info on Law Enforcement Officers killed and assa…" at bounding box center [202, 494] width 232 height 22
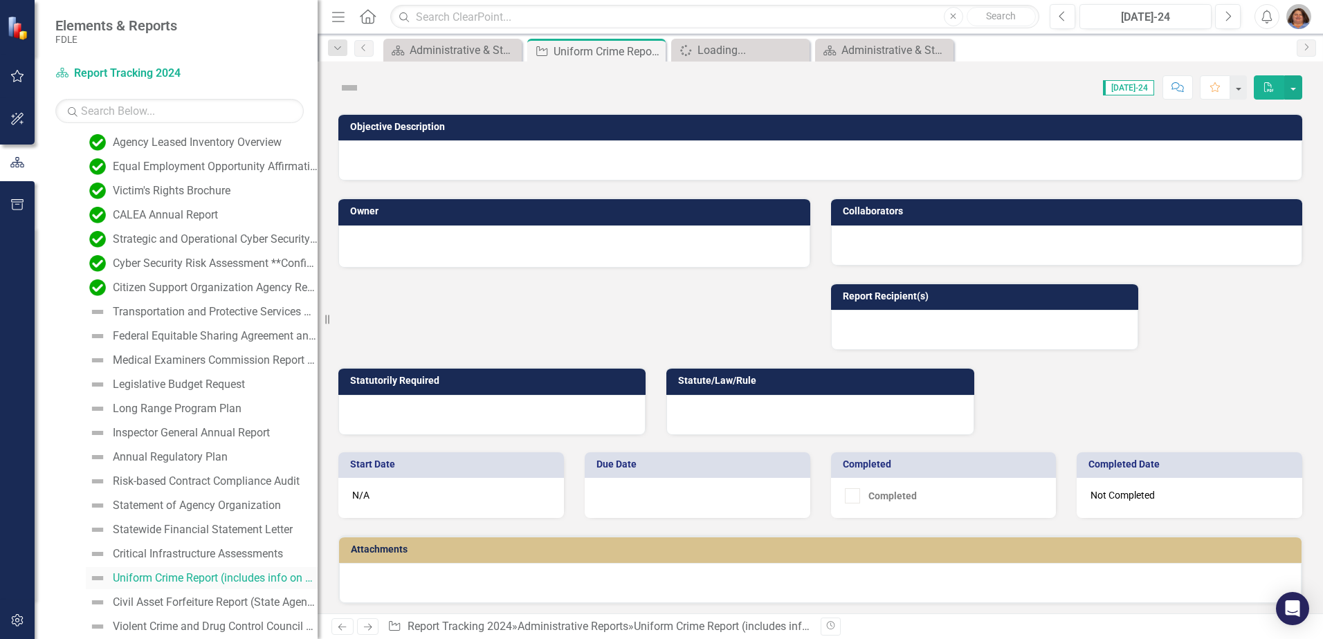
scroll to position [350, 0]
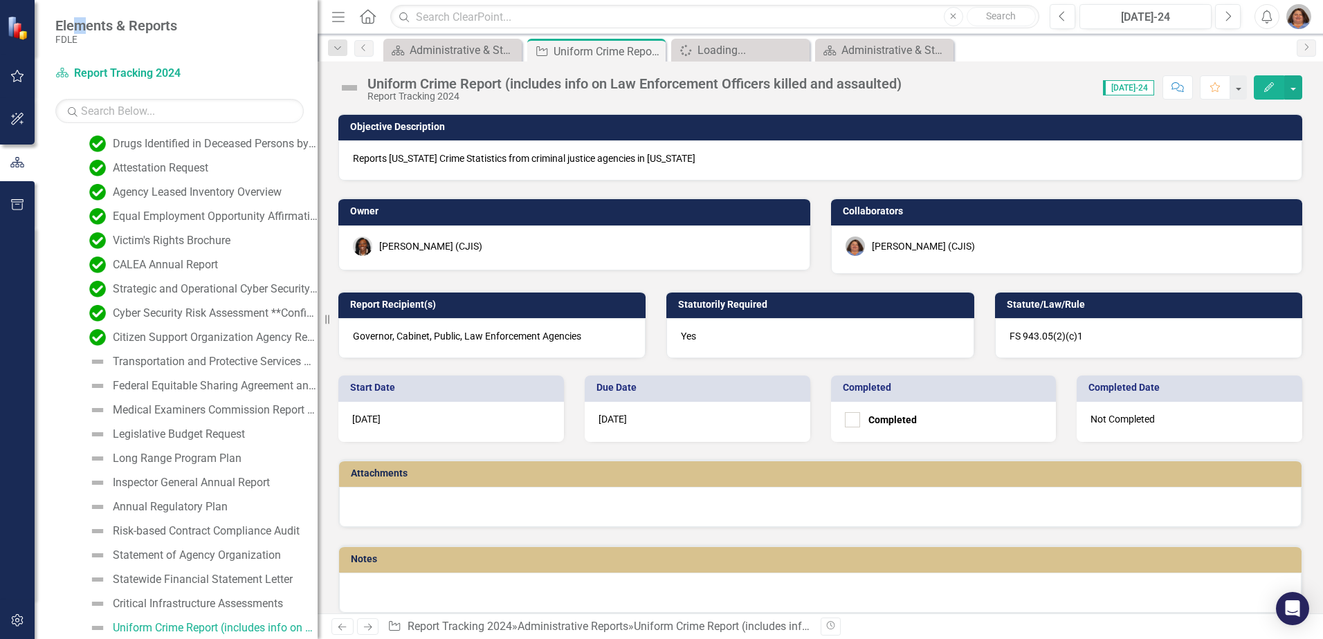
click at [80, 19] on span "Elements & Reports" at bounding box center [116, 25] width 122 height 17
drag, startPoint x: 80, startPoint y: 19, endPoint x: 71, endPoint y: 36, distance: 18.6
click at [71, 36] on small "FDLE" at bounding box center [116, 39] width 122 height 11
click at [10, 26] on img at bounding box center [19, 27] width 25 height 25
click at [10, 26] on img at bounding box center [18, 27] width 25 height 25
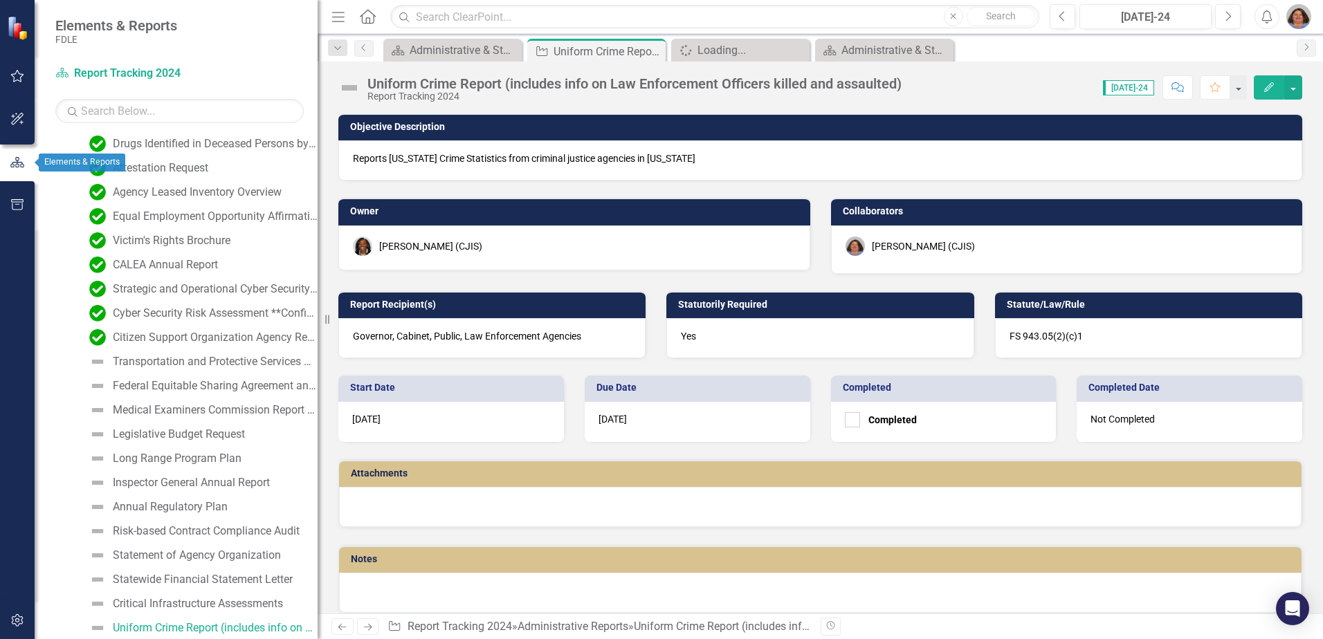
click at [13, 161] on icon "button" at bounding box center [17, 162] width 15 height 12
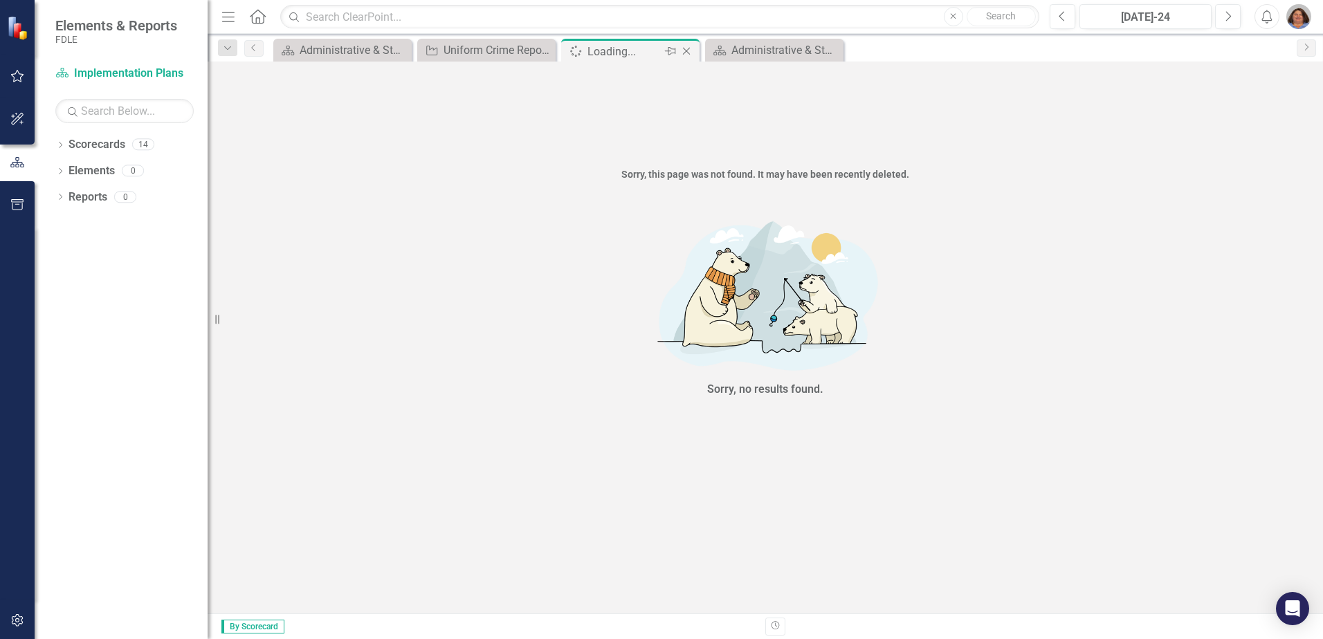
click at [687, 50] on icon at bounding box center [687, 52] width 8 height 8
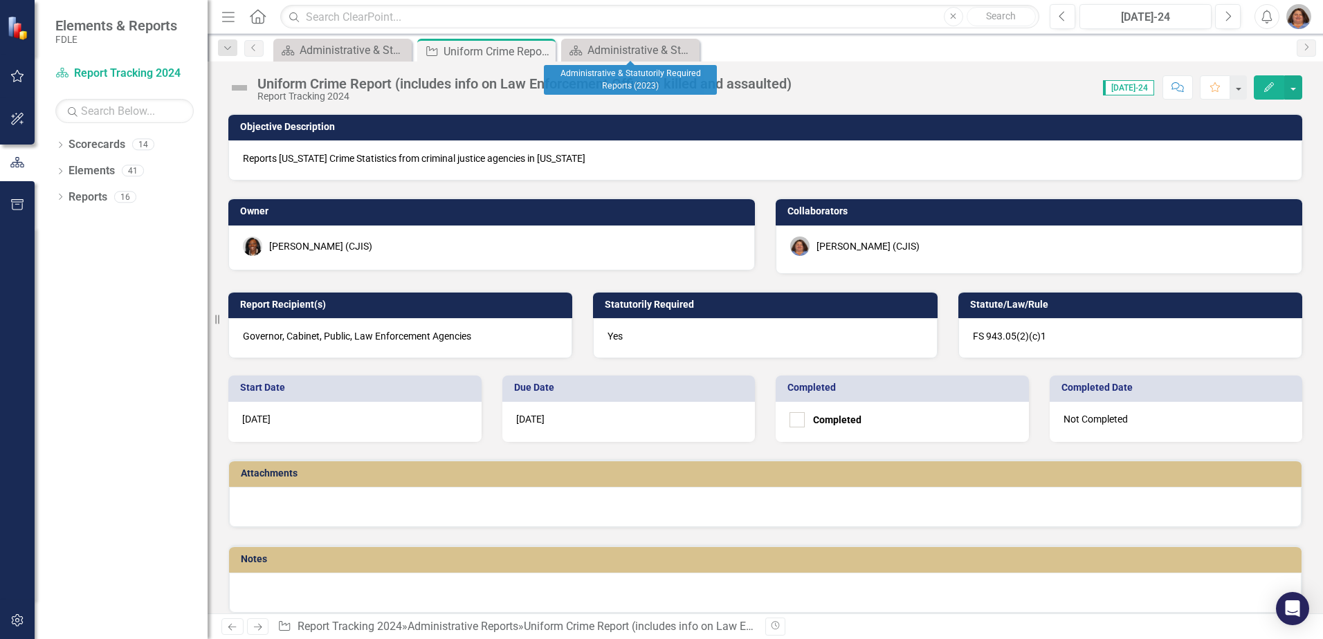
click at [0, 0] on icon "Close" at bounding box center [0, 0] width 0 height 0
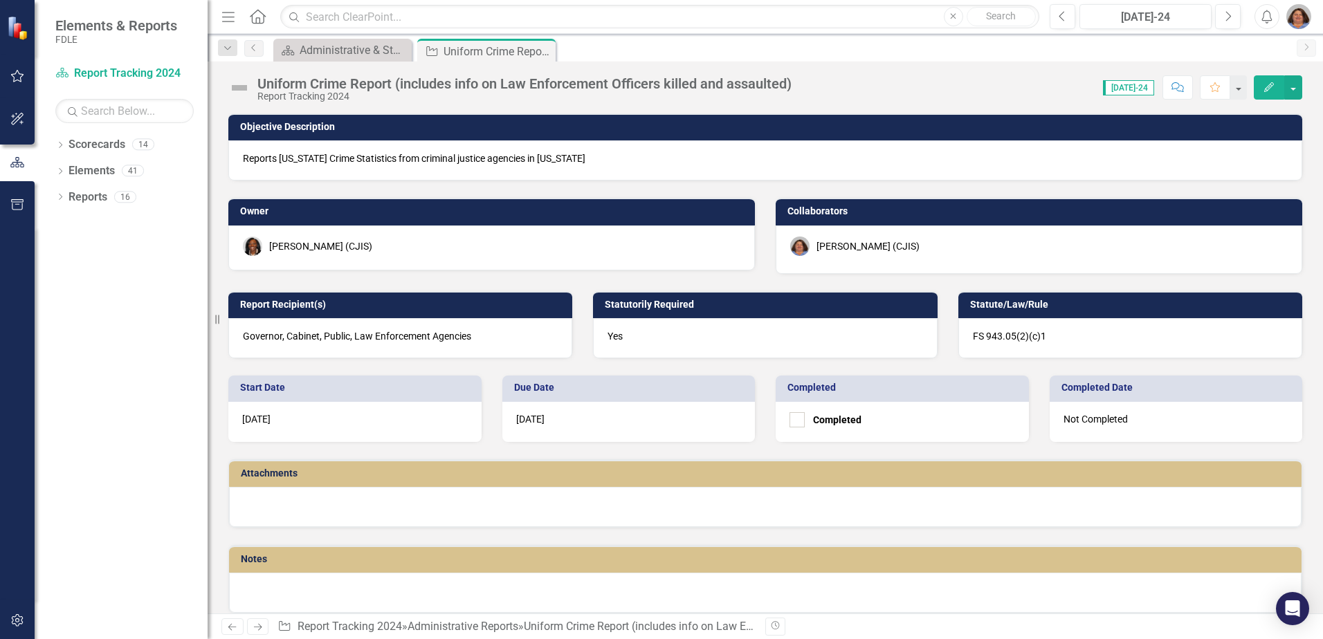
drag, startPoint x: 546, startPoint y: 48, endPoint x: 539, endPoint y: 53, distance: 8.4
click at [0, 0] on icon "Close" at bounding box center [0, 0] width 0 height 0
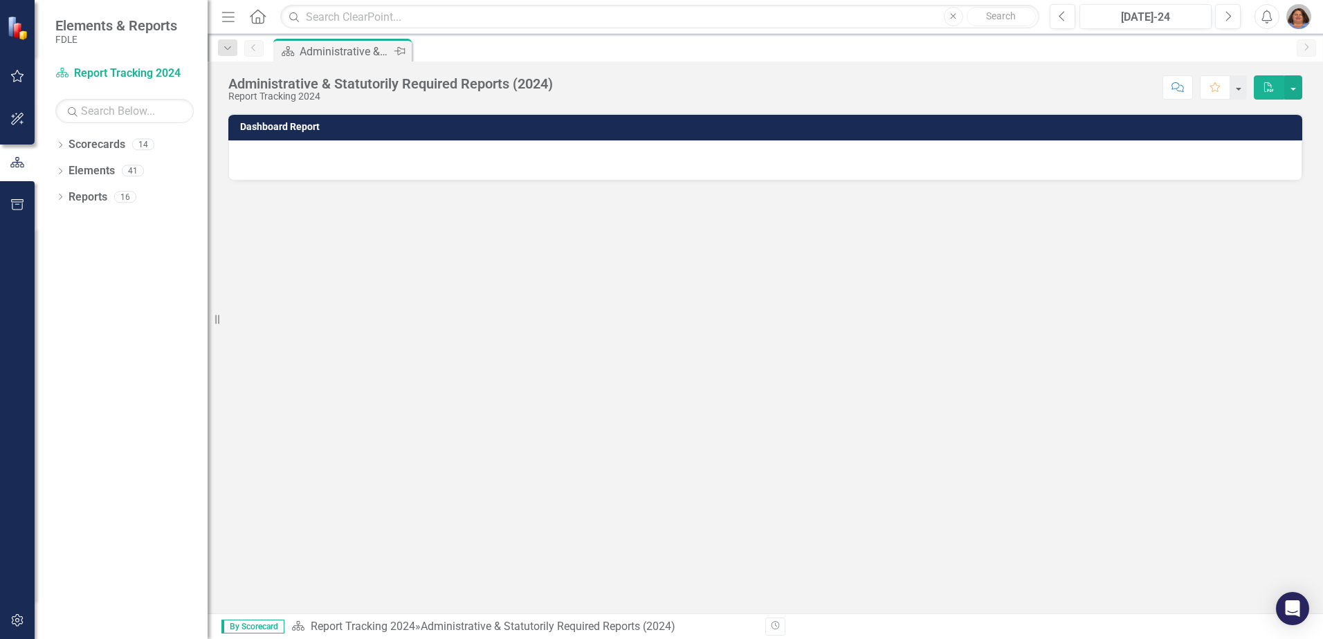
click at [399, 48] on icon at bounding box center [399, 51] width 11 height 8
click at [254, 9] on link "Home" at bounding box center [258, 16] width 18 height 21
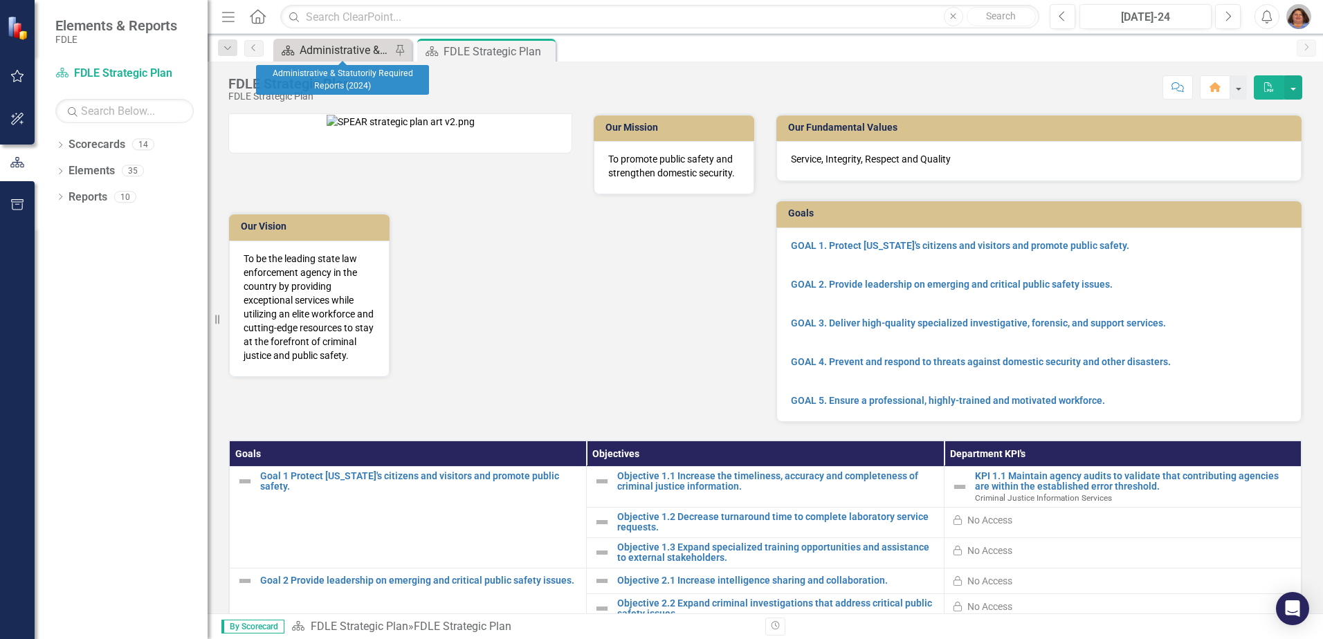
drag, startPoint x: 401, startPoint y: 46, endPoint x: 287, endPoint y: 56, distance: 114.6
click at [287, 56] on div "Scorecard" at bounding box center [285, 50] width 17 height 17
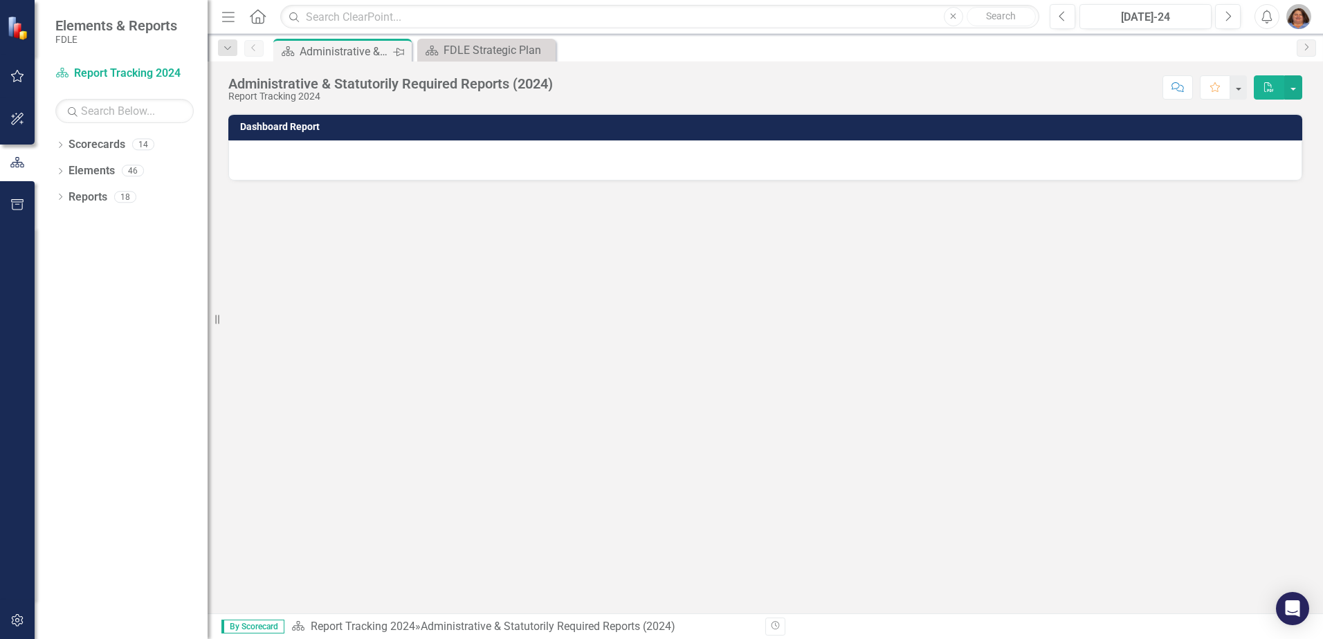
click at [401, 48] on icon "Pin" at bounding box center [398, 52] width 11 height 14
click at [403, 50] on icon "Close" at bounding box center [398, 51] width 14 height 11
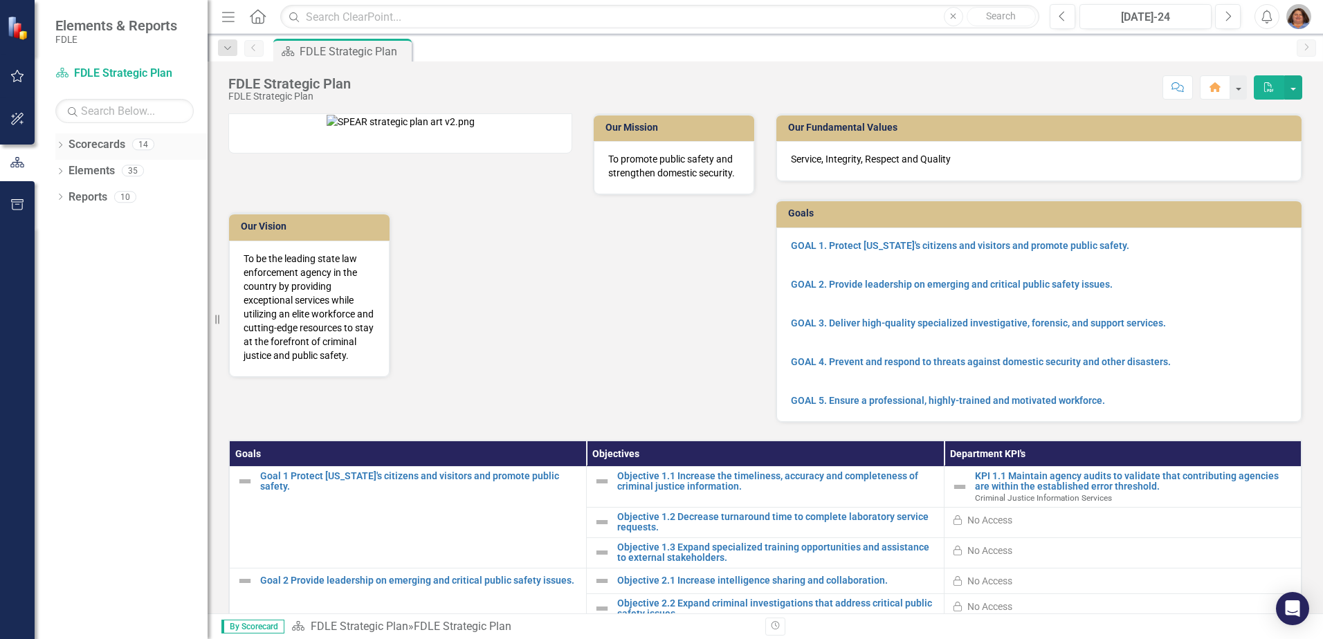
click at [62, 147] on icon "Dropdown" at bounding box center [60, 146] width 10 height 8
click at [80, 166] on link "FDLE" at bounding box center [141, 171] width 131 height 16
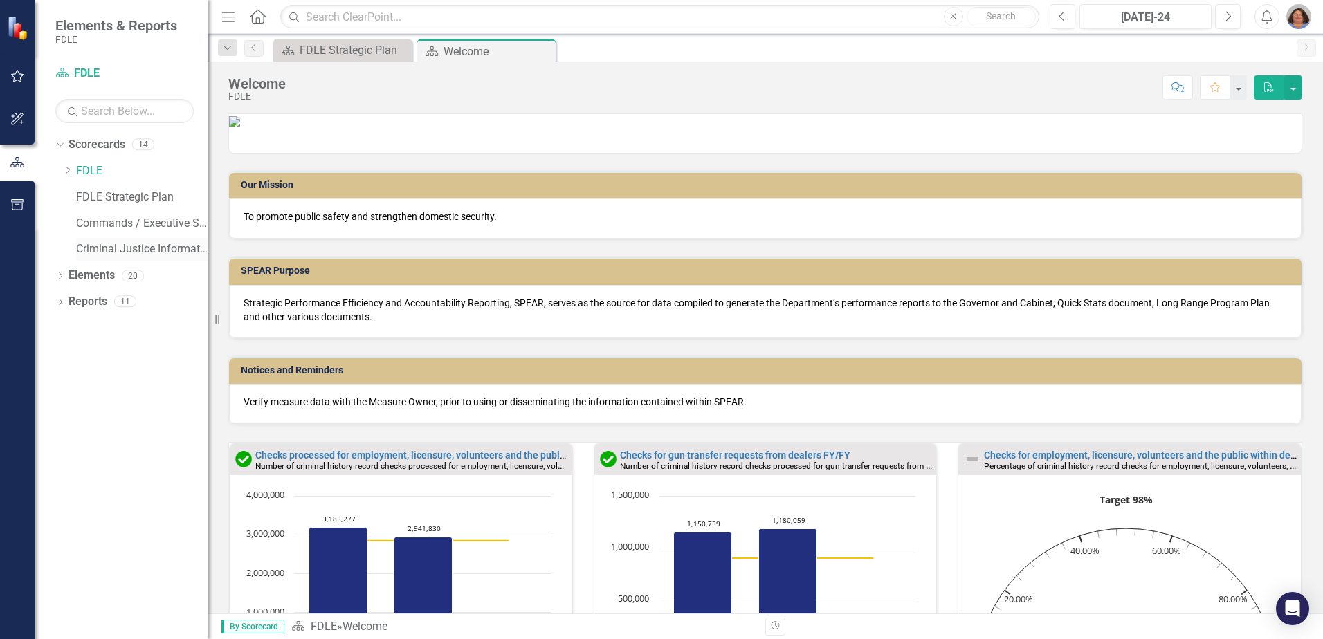
click at [84, 248] on link "Criminal Justice Information Services" at bounding box center [141, 249] width 131 height 16
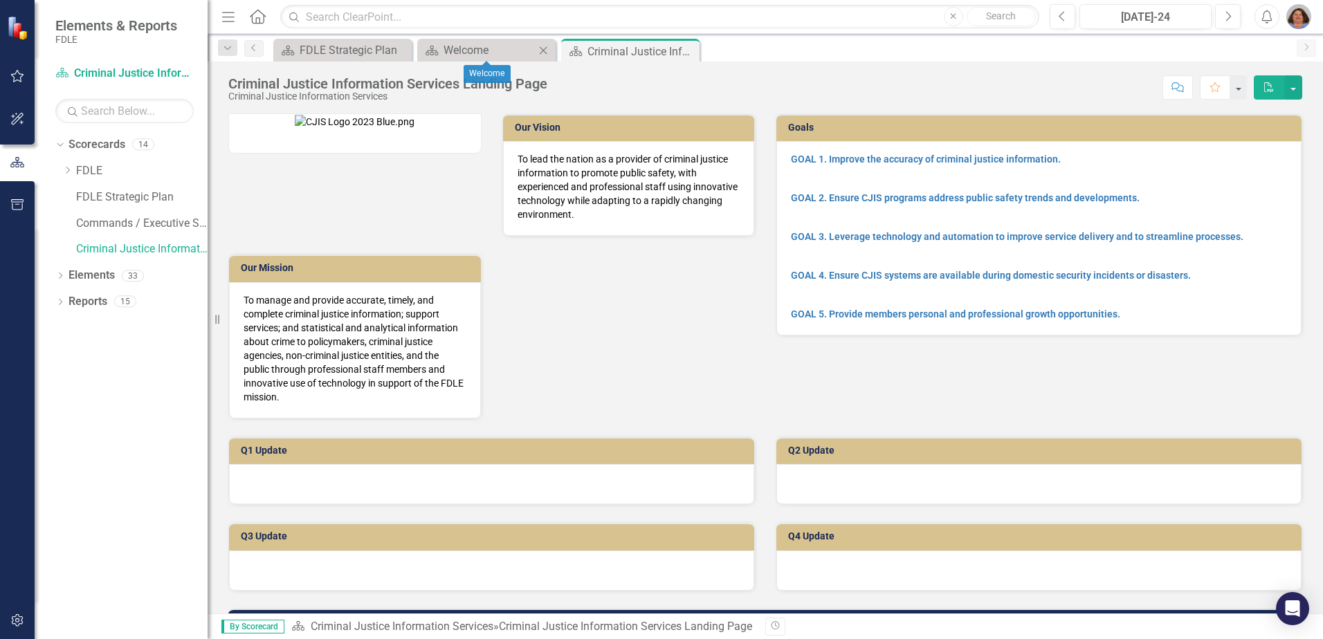
click at [544, 50] on icon at bounding box center [544, 50] width 8 height 8
click at [549, 49] on icon "Close" at bounding box center [542, 51] width 14 height 11
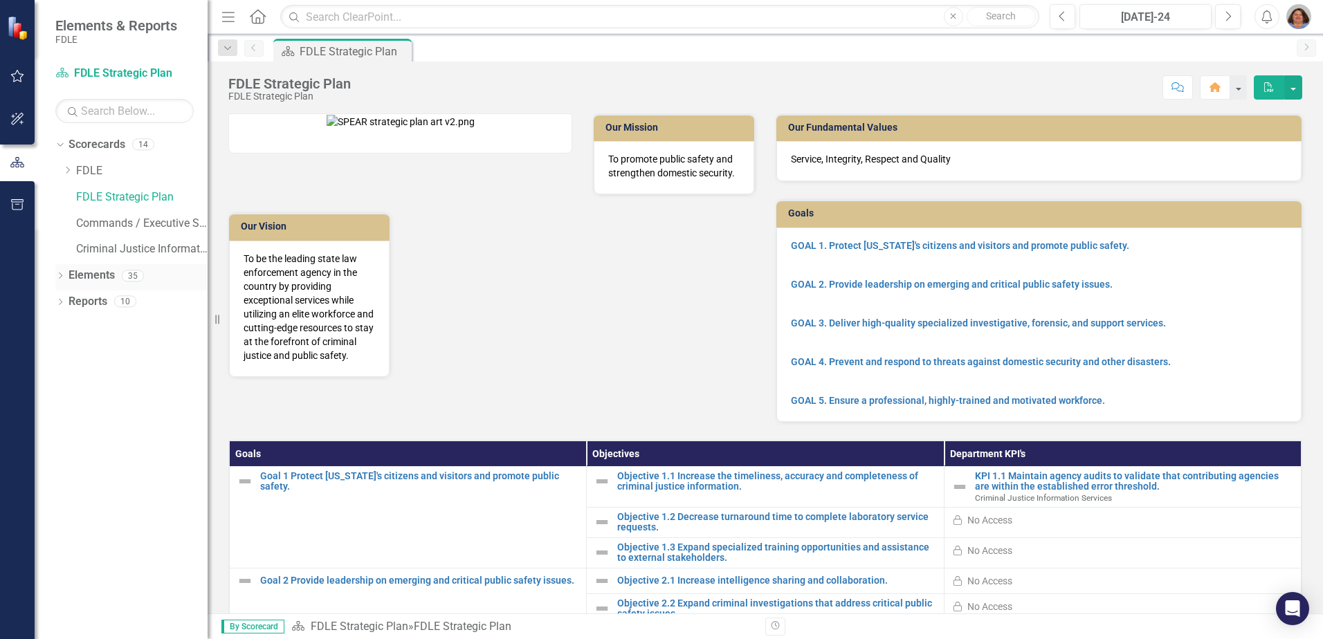
click at [62, 274] on icon "Dropdown" at bounding box center [60, 277] width 10 height 8
click at [69, 300] on icon "Dropdown" at bounding box center [67, 304] width 10 height 8
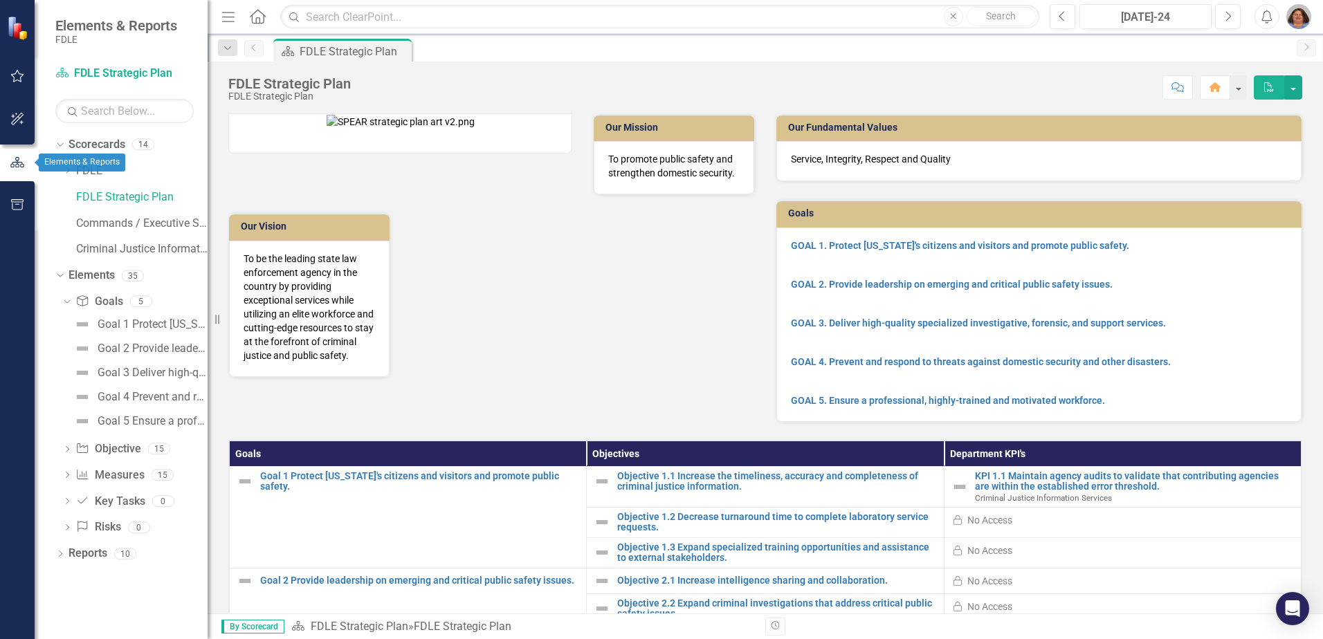
click at [15, 159] on icon "button" at bounding box center [17, 162] width 15 height 12
click at [21, 158] on icon "button" at bounding box center [17, 162] width 15 height 12
click at [84, 36] on small "FDLE" at bounding box center [116, 39] width 122 height 11
click at [24, 29] on img at bounding box center [19, 27] width 24 height 24
click at [16, 207] on icon "button" at bounding box center [17, 204] width 15 height 11
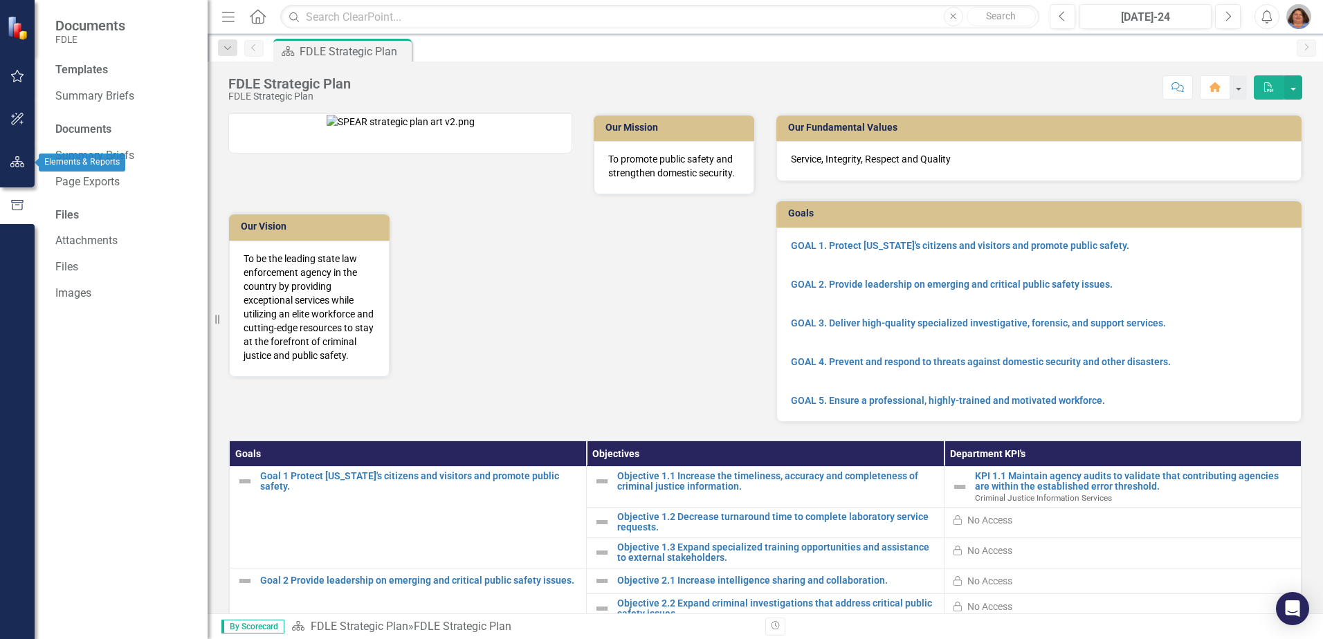
click at [15, 160] on icon "button" at bounding box center [17, 161] width 15 height 11
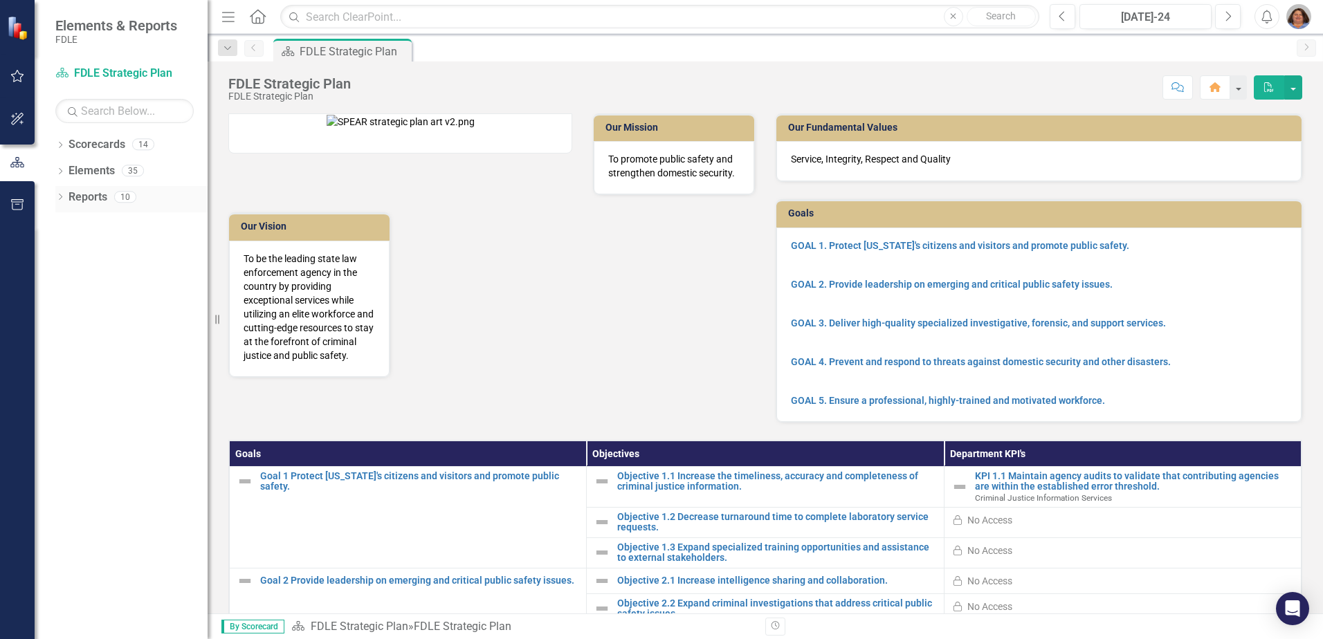
click at [62, 201] on icon "Dropdown" at bounding box center [60, 198] width 10 height 8
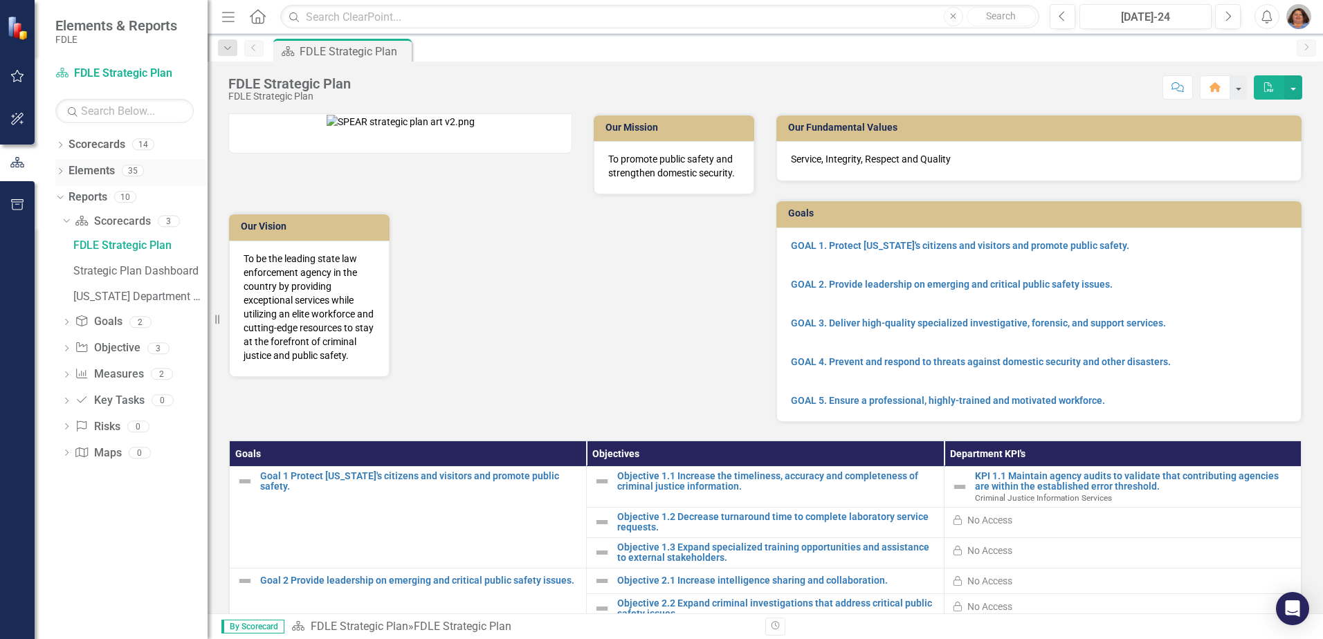
click at [64, 169] on icon "Dropdown" at bounding box center [60, 173] width 10 height 8
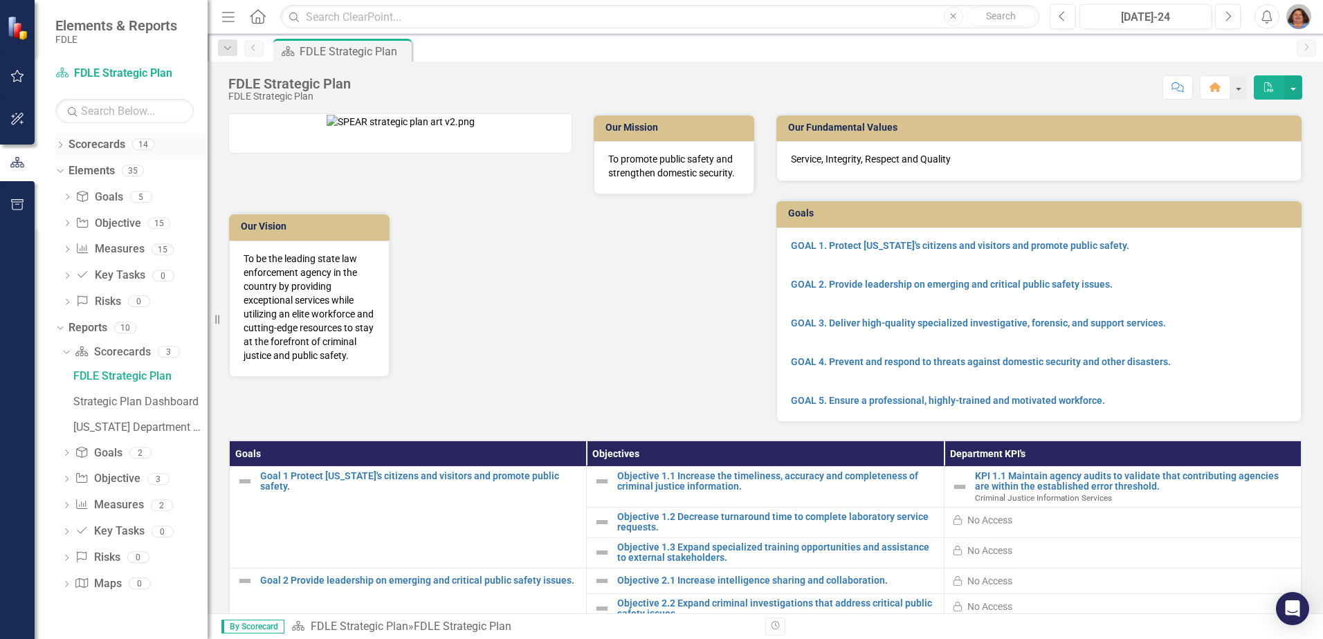
click at [63, 150] on div "Dropdown" at bounding box center [60, 146] width 10 height 12
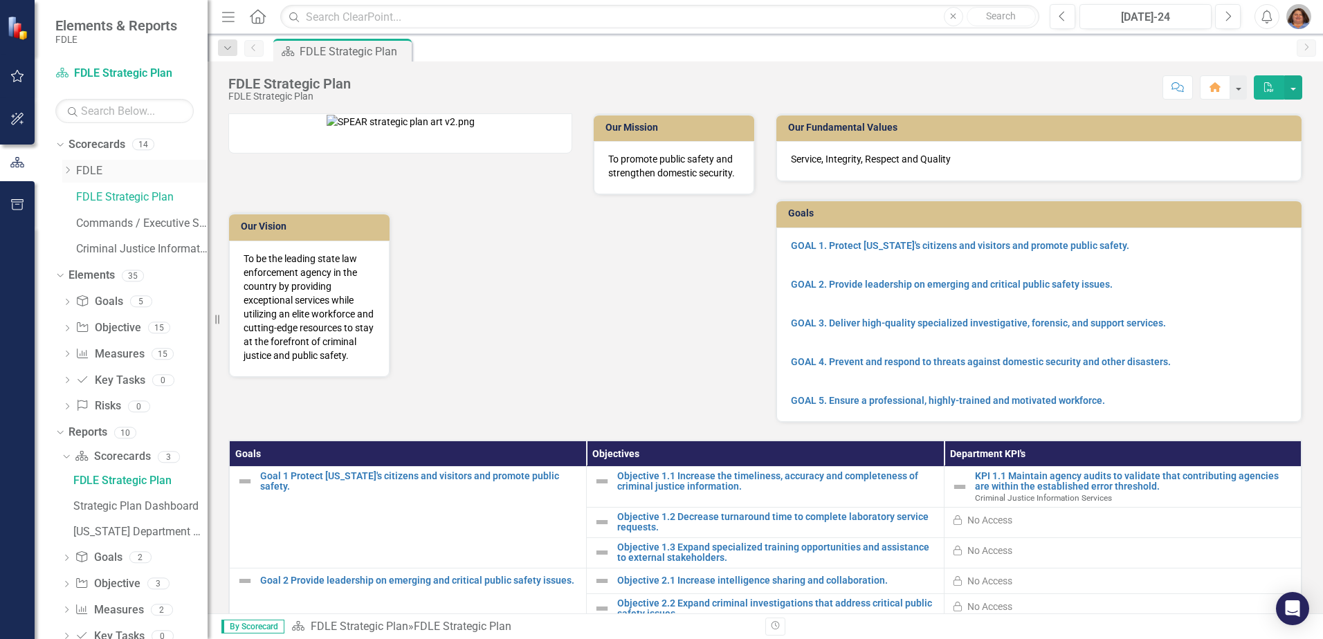
click at [93, 166] on link "FDLE" at bounding box center [141, 171] width 131 height 16
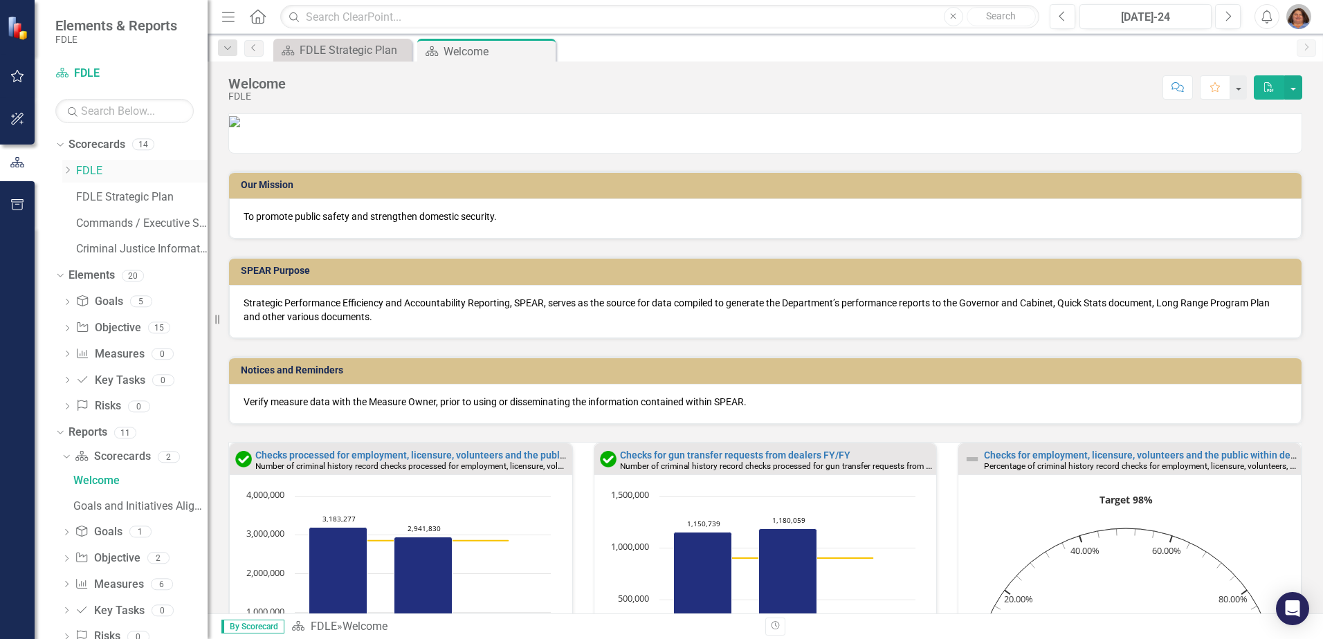
click at [67, 171] on icon "Dropdown" at bounding box center [67, 170] width 10 height 8
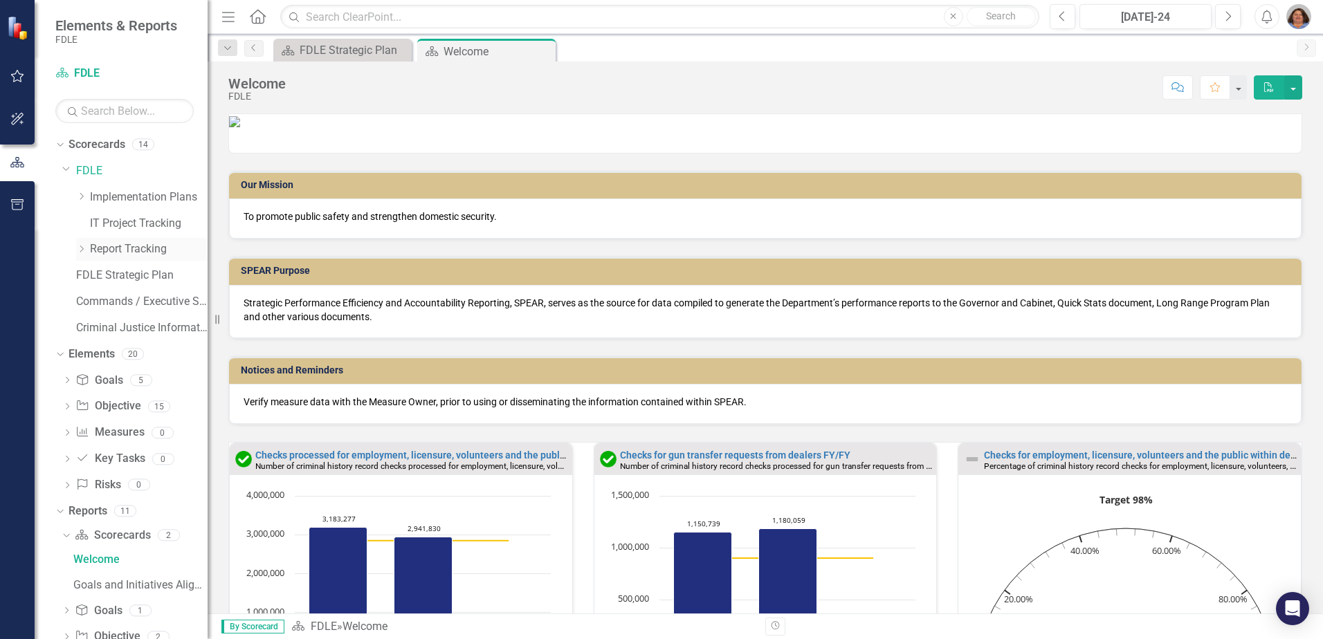
click at [83, 248] on icon "Dropdown" at bounding box center [81, 249] width 10 height 8
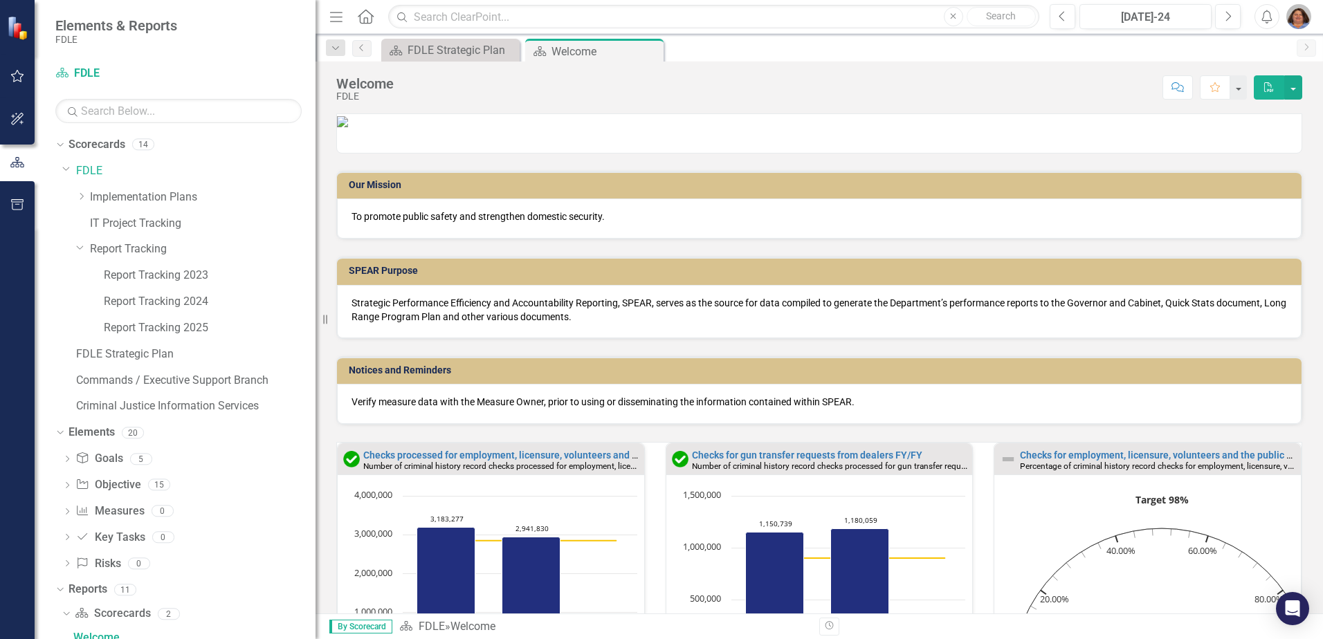
drag, startPoint x: 212, startPoint y: 234, endPoint x: 305, endPoint y: 236, distance: 92.7
click at [315, 234] on div "Resize" at bounding box center [320, 319] width 11 height 639
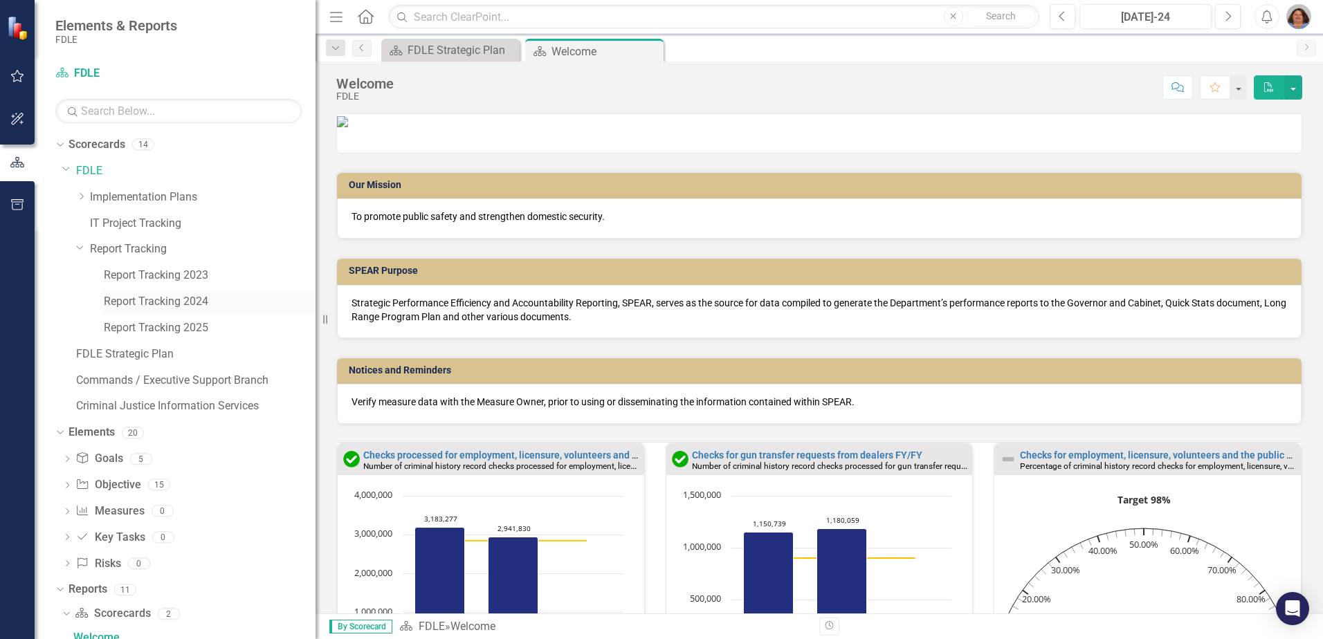
click at [122, 304] on link "Report Tracking 2024" at bounding box center [210, 302] width 212 height 16
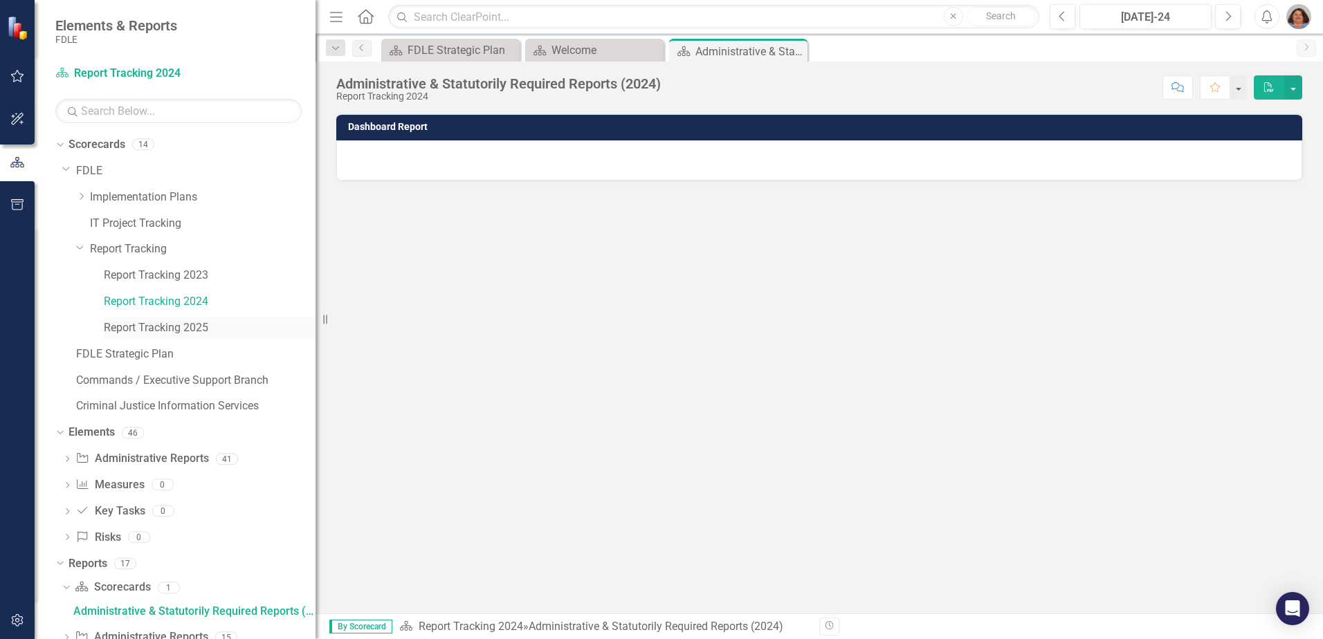
click at [124, 321] on link "Report Tracking 2025" at bounding box center [210, 328] width 212 height 16
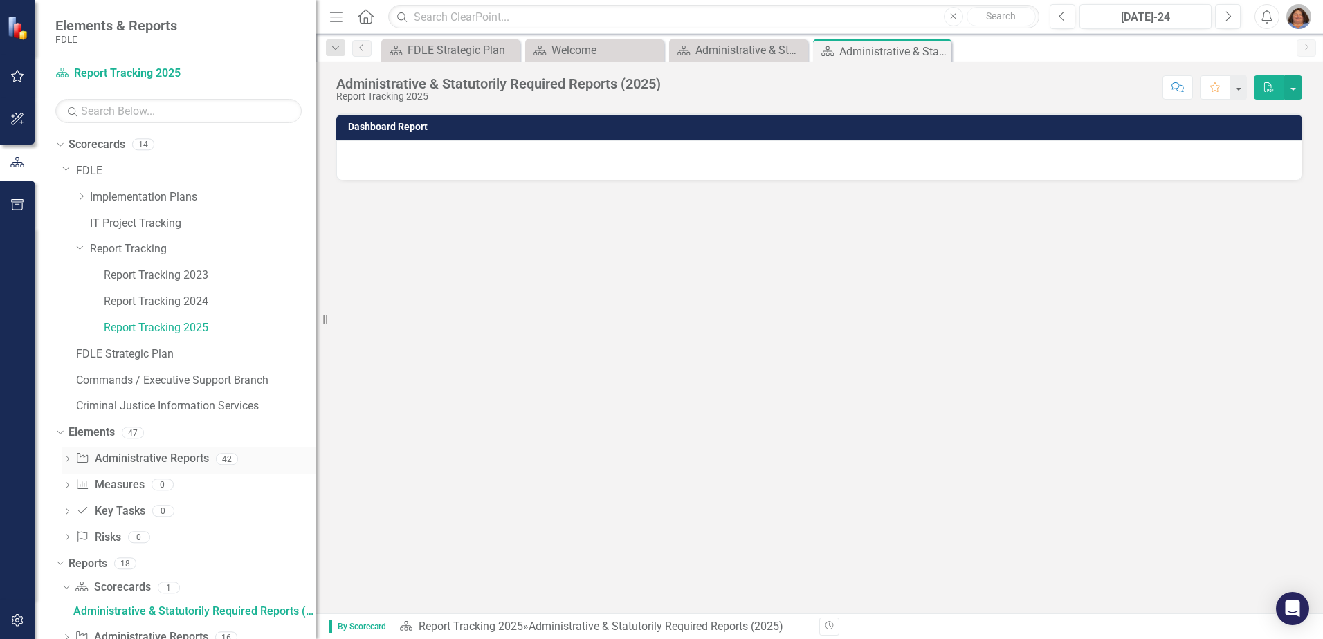
click at [67, 459] on icon "Dropdown" at bounding box center [67, 461] width 10 height 8
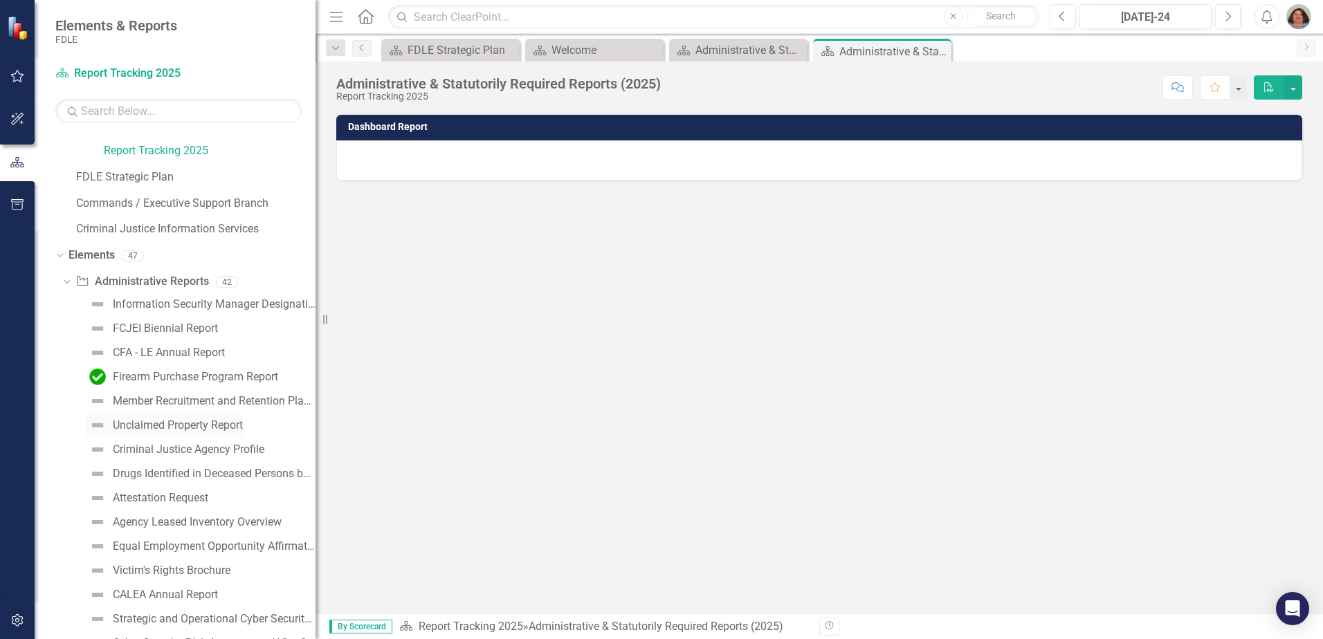
scroll to position [208, 0]
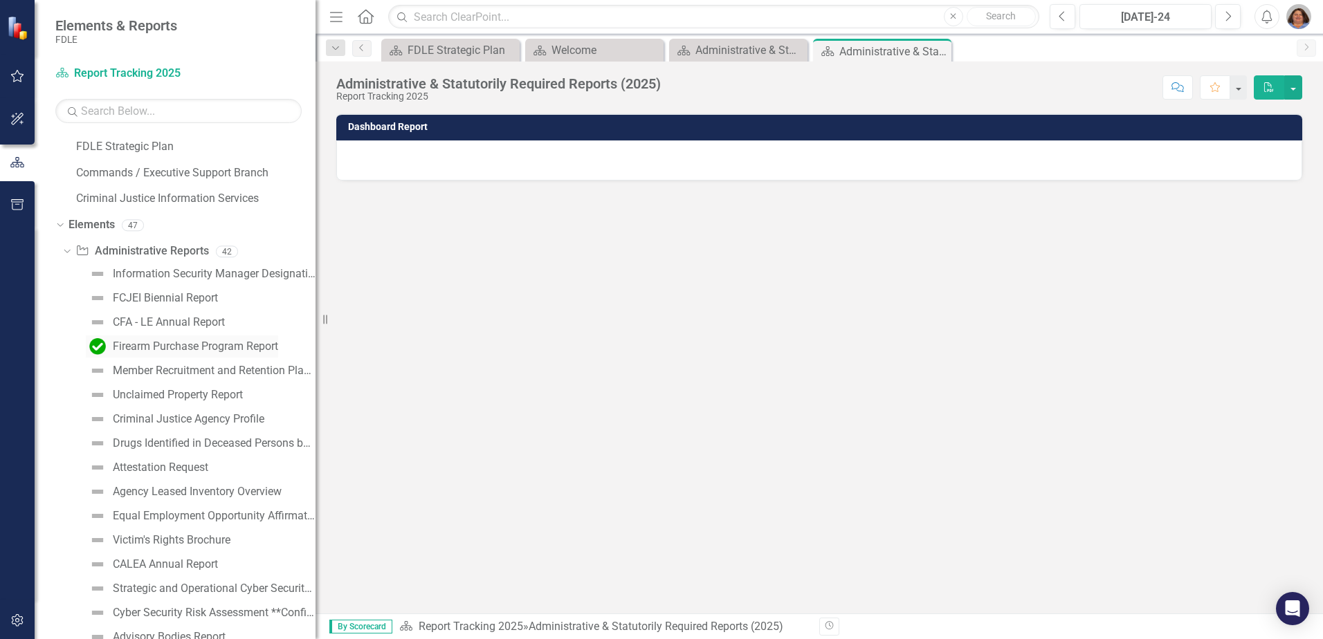
click at [254, 347] on div "Firearm Purchase Program Report" at bounding box center [195, 346] width 165 height 12
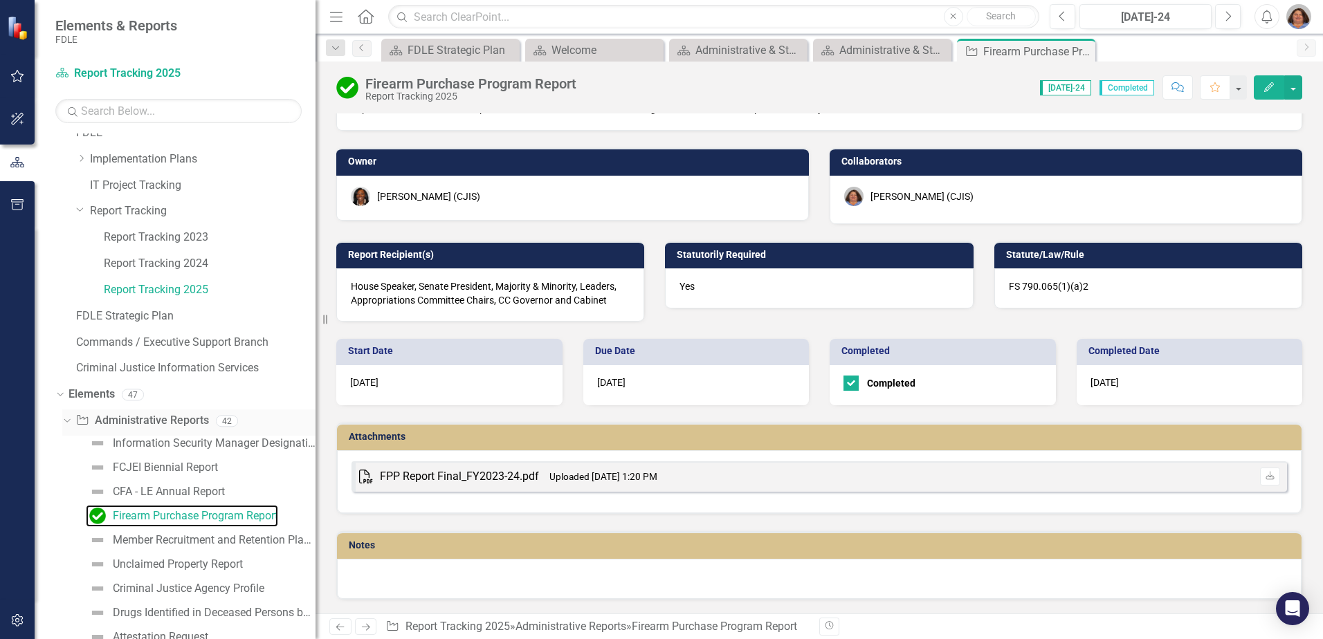
scroll to position [69, 0]
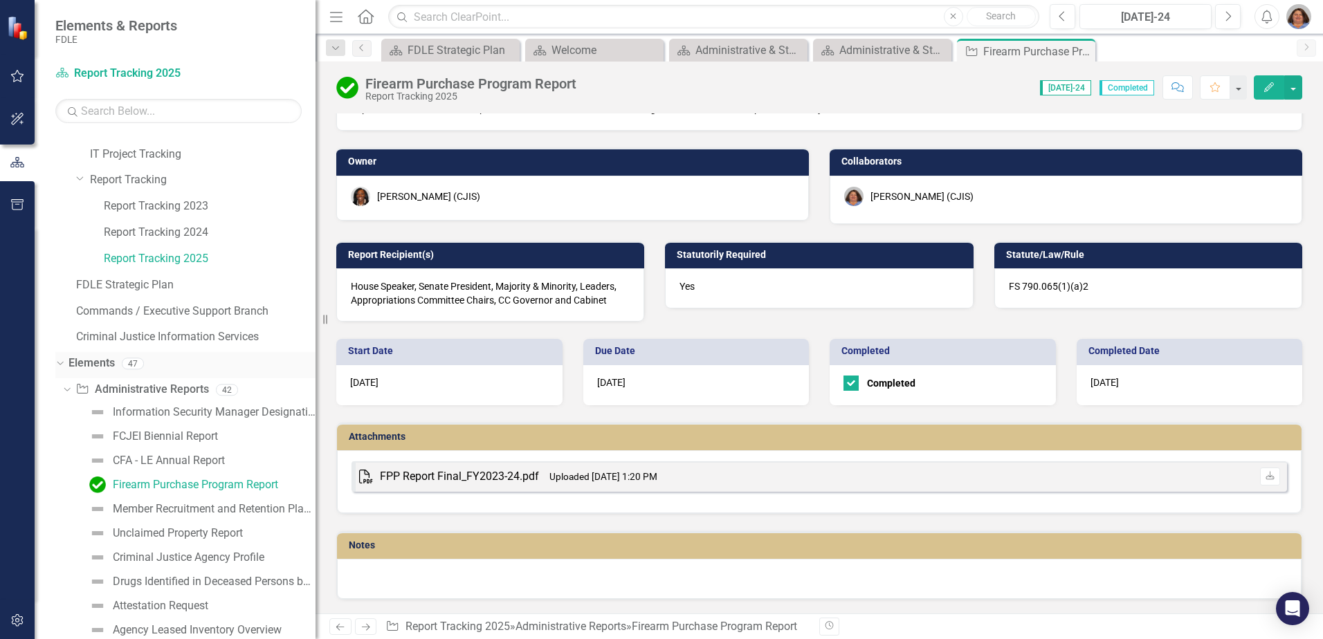
click at [96, 364] on link "Elements" at bounding box center [91, 364] width 46 height 16
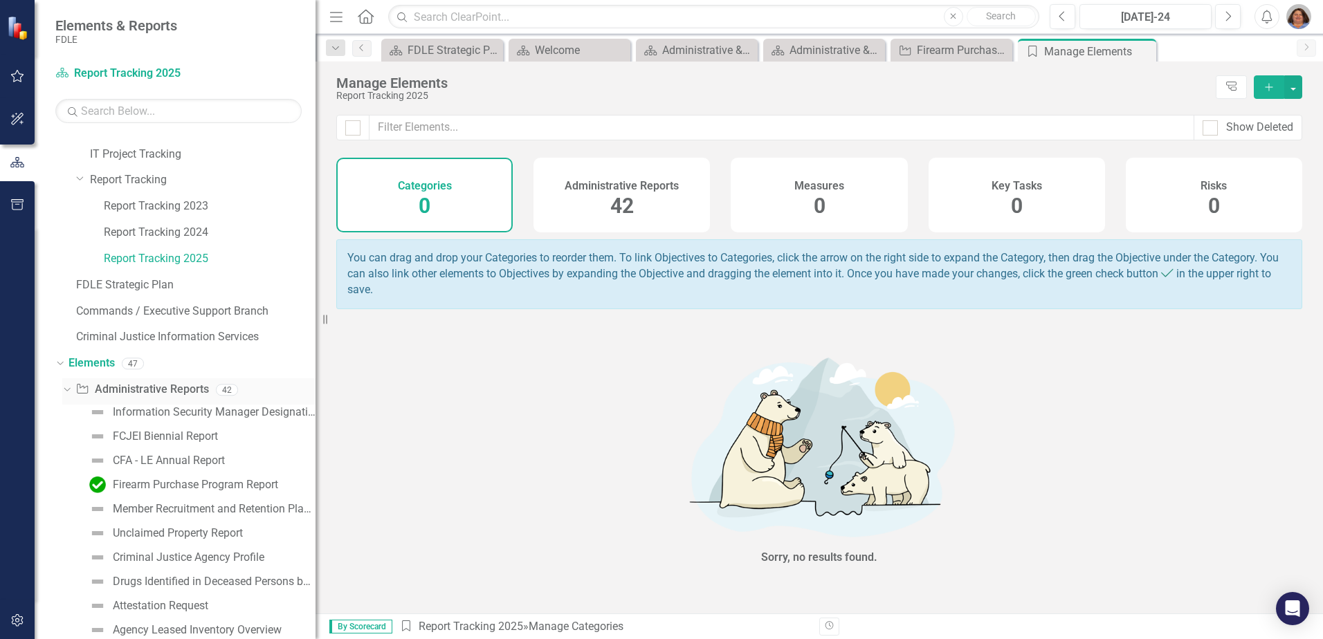
click at [154, 380] on div "Administrative Report Administrative Reports" at bounding box center [141, 389] width 133 height 23
click at [142, 389] on link "Administrative Report Administrative Reports" at bounding box center [141, 390] width 133 height 16
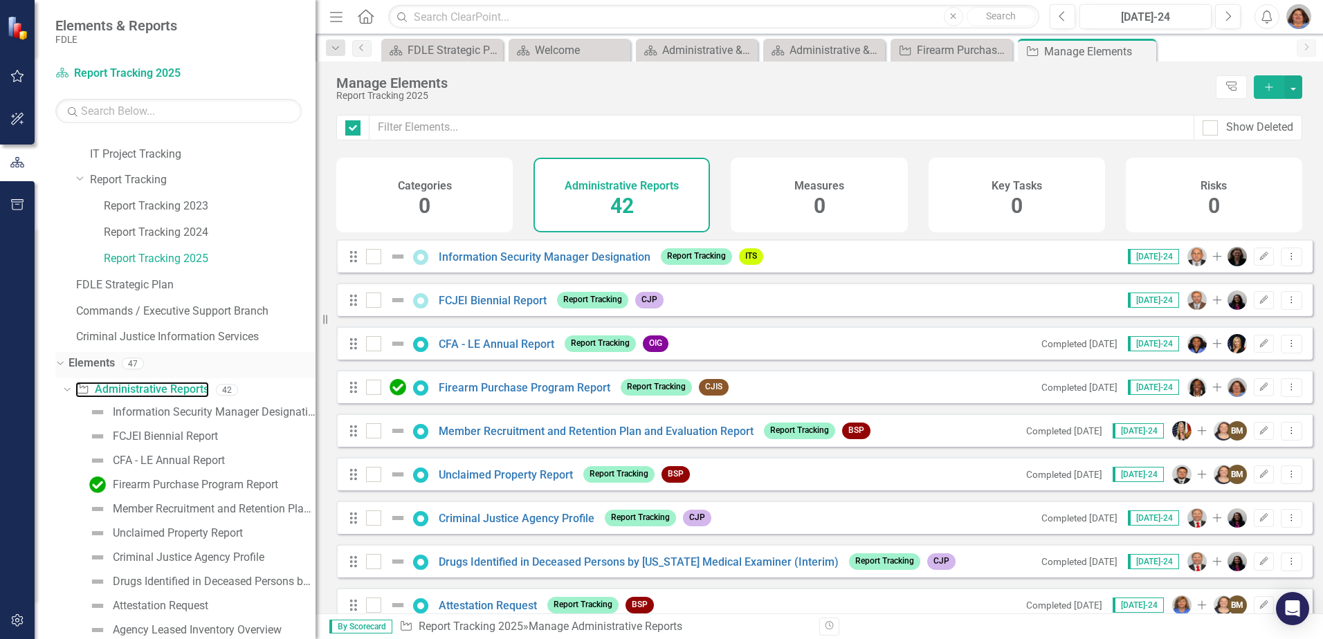
checkbox input "false"
